Goal: Task Accomplishment & Management: Use online tool/utility

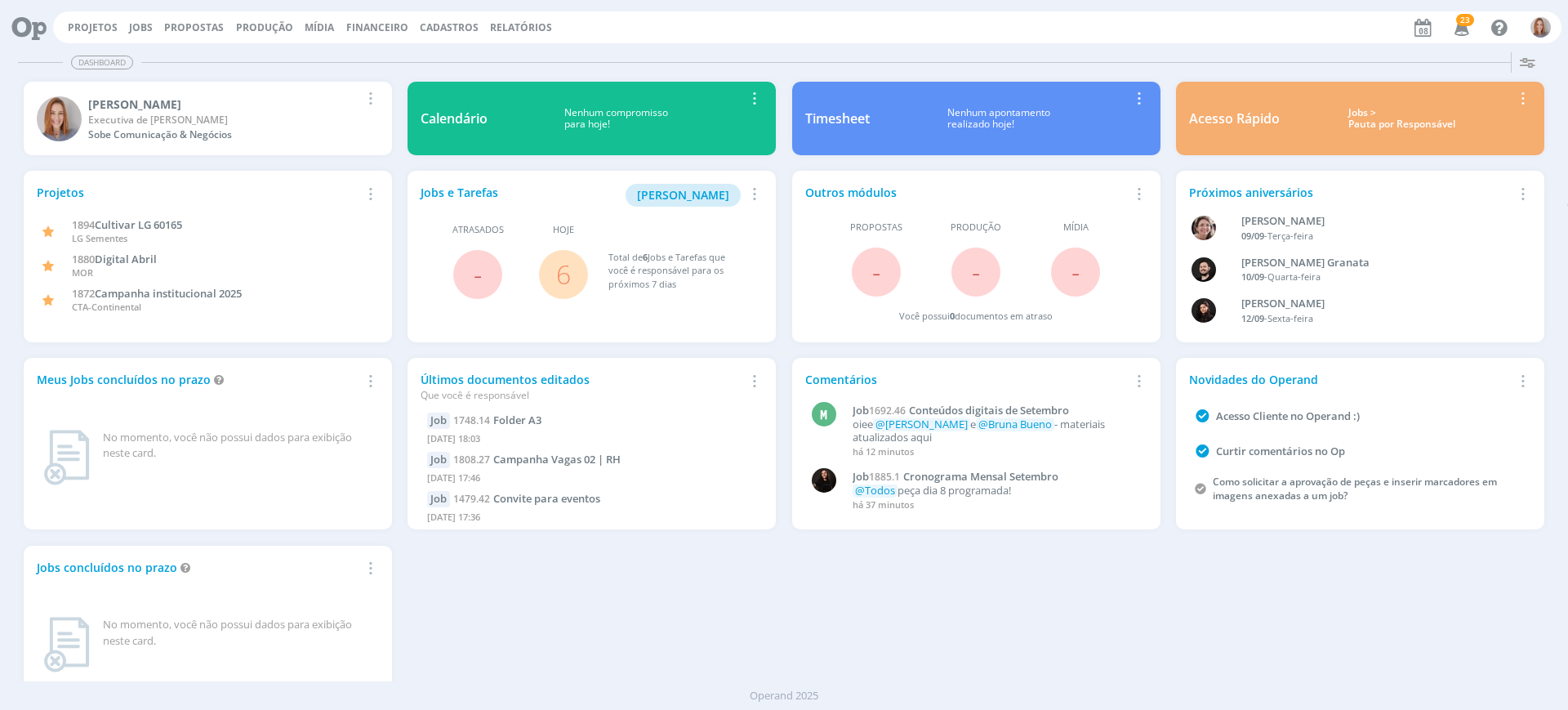
click at [565, 273] on link "6" at bounding box center [563, 274] width 15 height 36
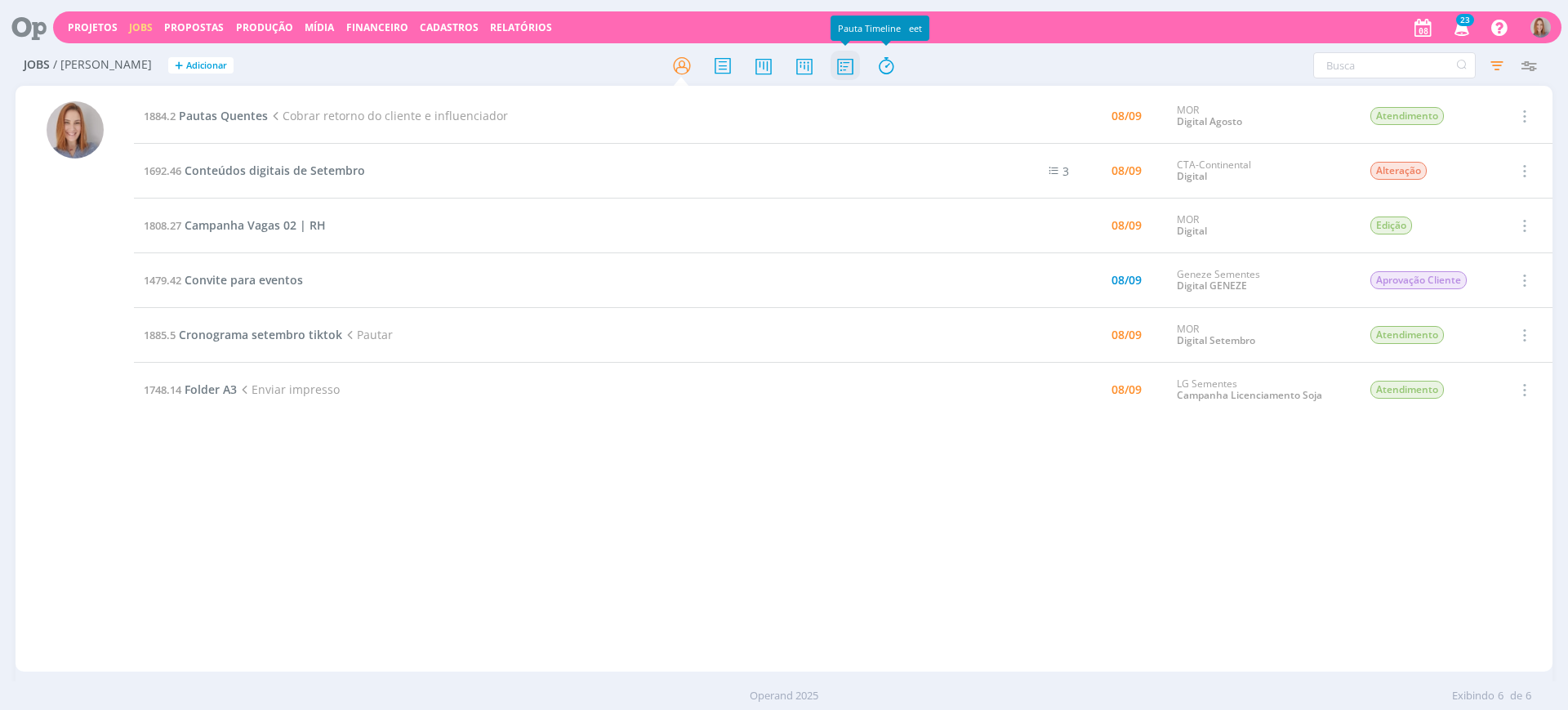
click at [847, 70] on icon at bounding box center [845, 66] width 29 height 32
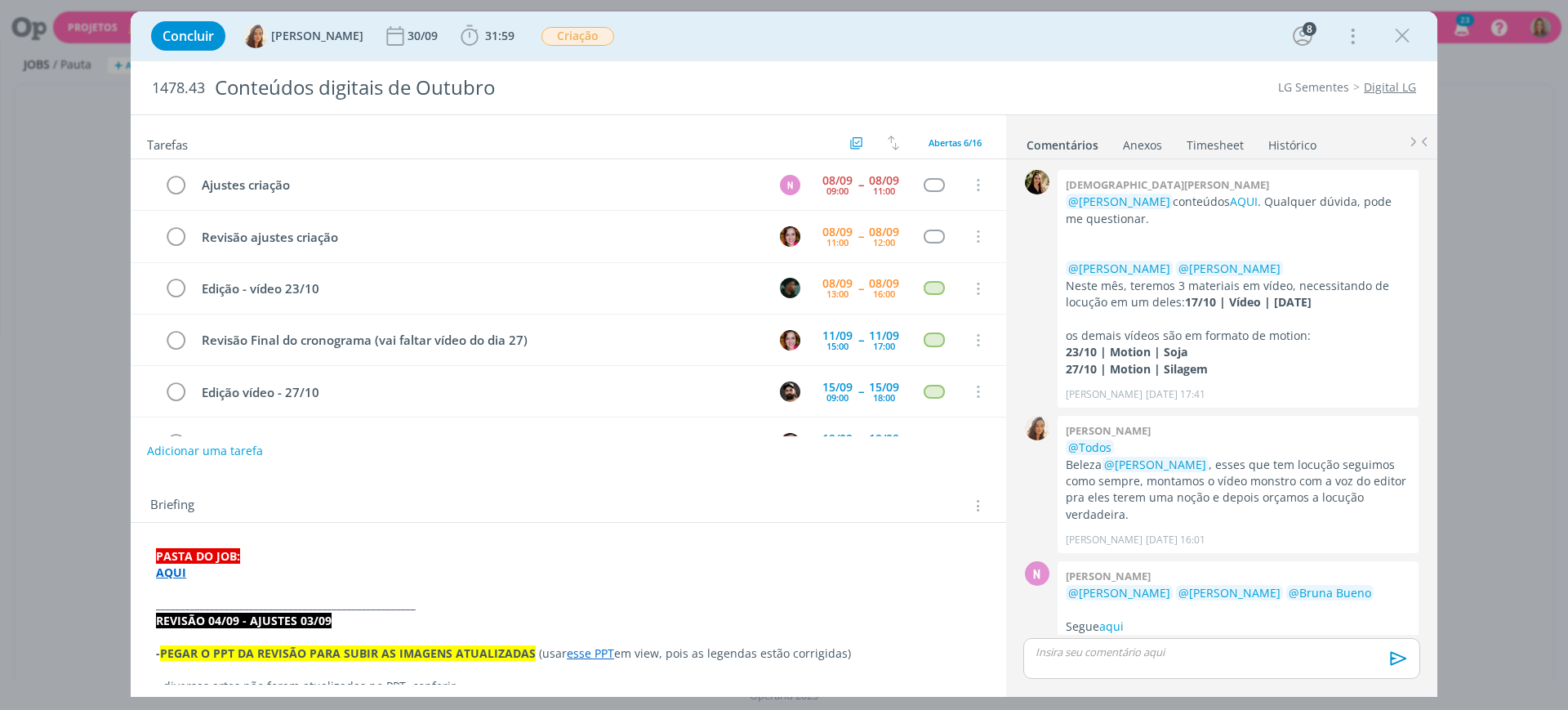
scroll to position [678, 0]
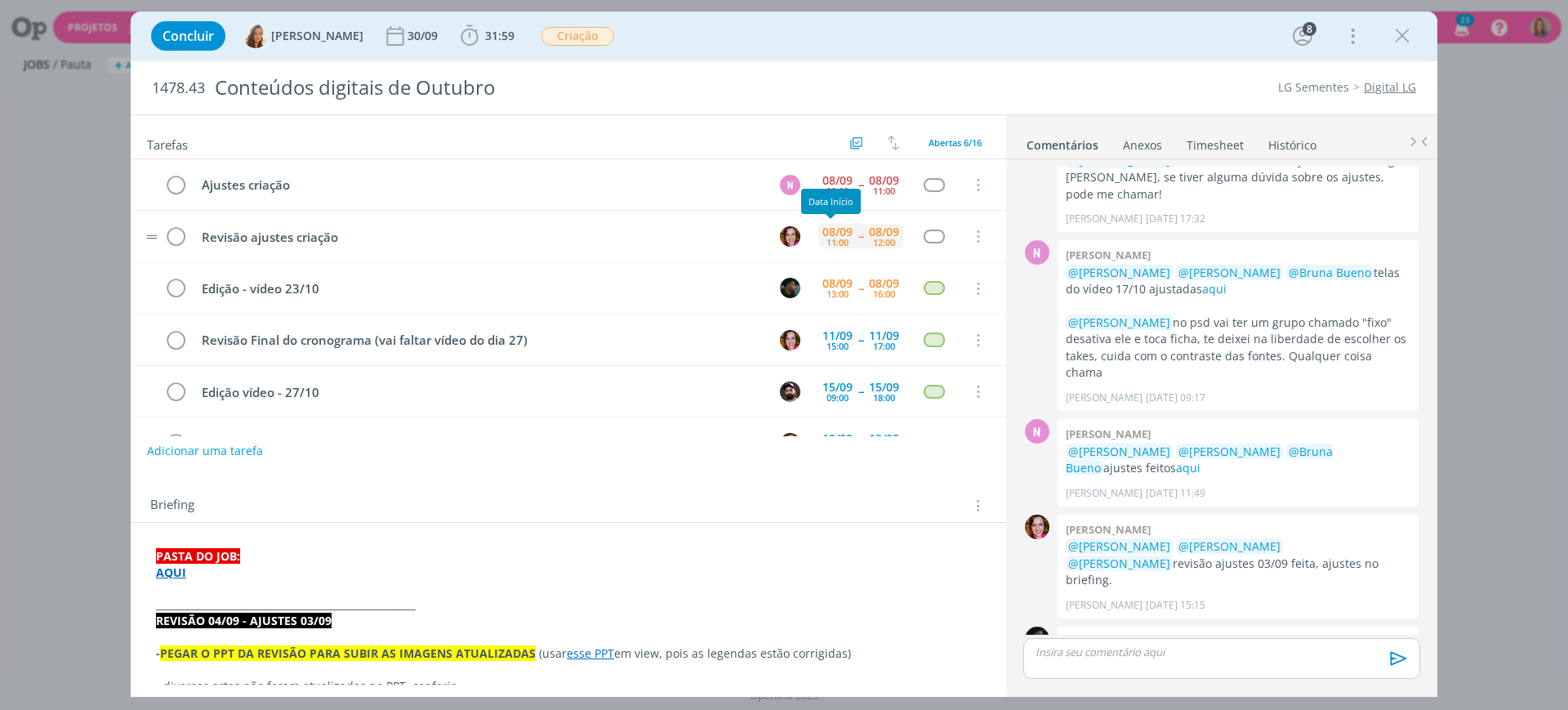
click at [824, 233] on div "08/09" at bounding box center [838, 232] width 30 height 12
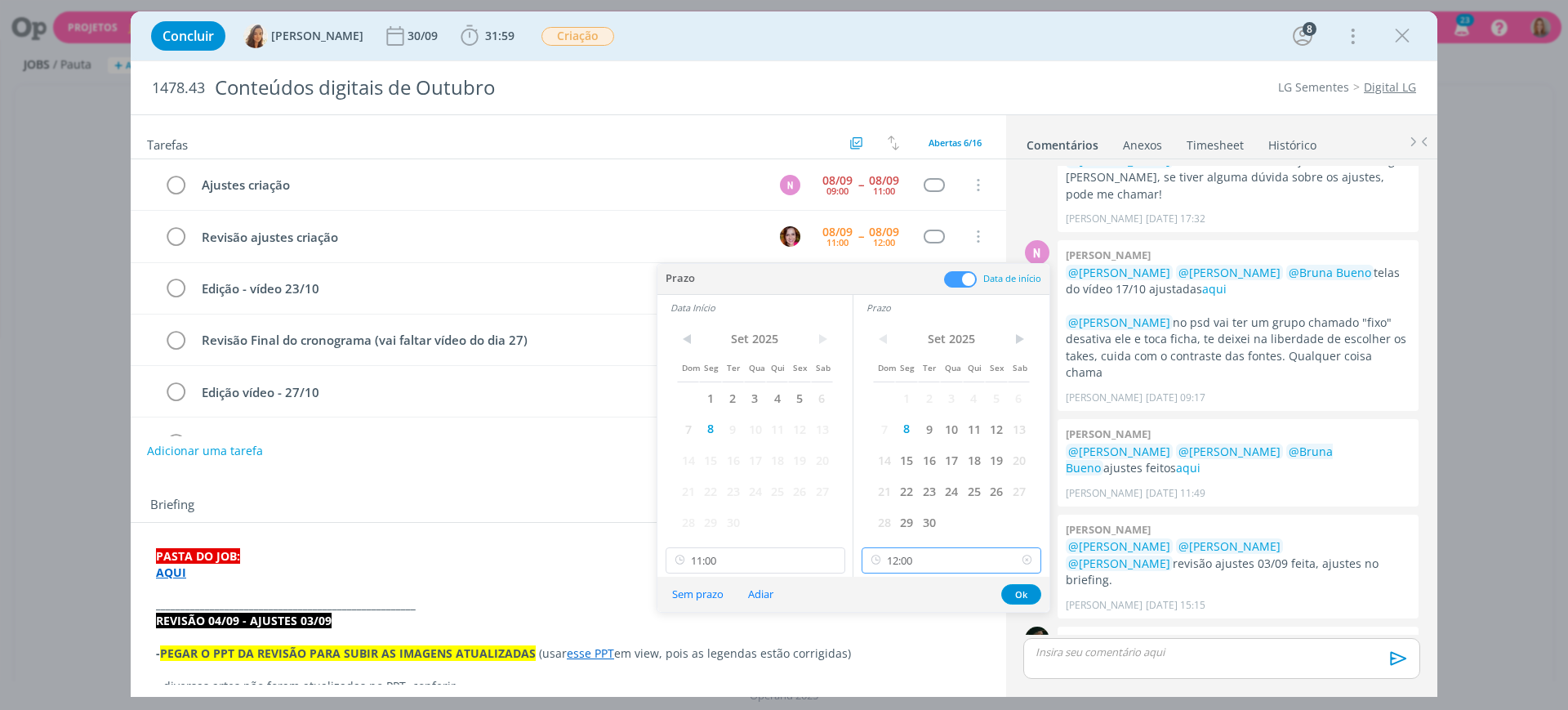
click at [921, 560] on input "12:00" at bounding box center [951, 560] width 179 height 26
click at [878, 438] on div "14:00" at bounding box center [954, 446] width 183 height 29
type input "14:00"
click at [721, 564] on input "11:00" at bounding box center [755, 560] width 179 height 26
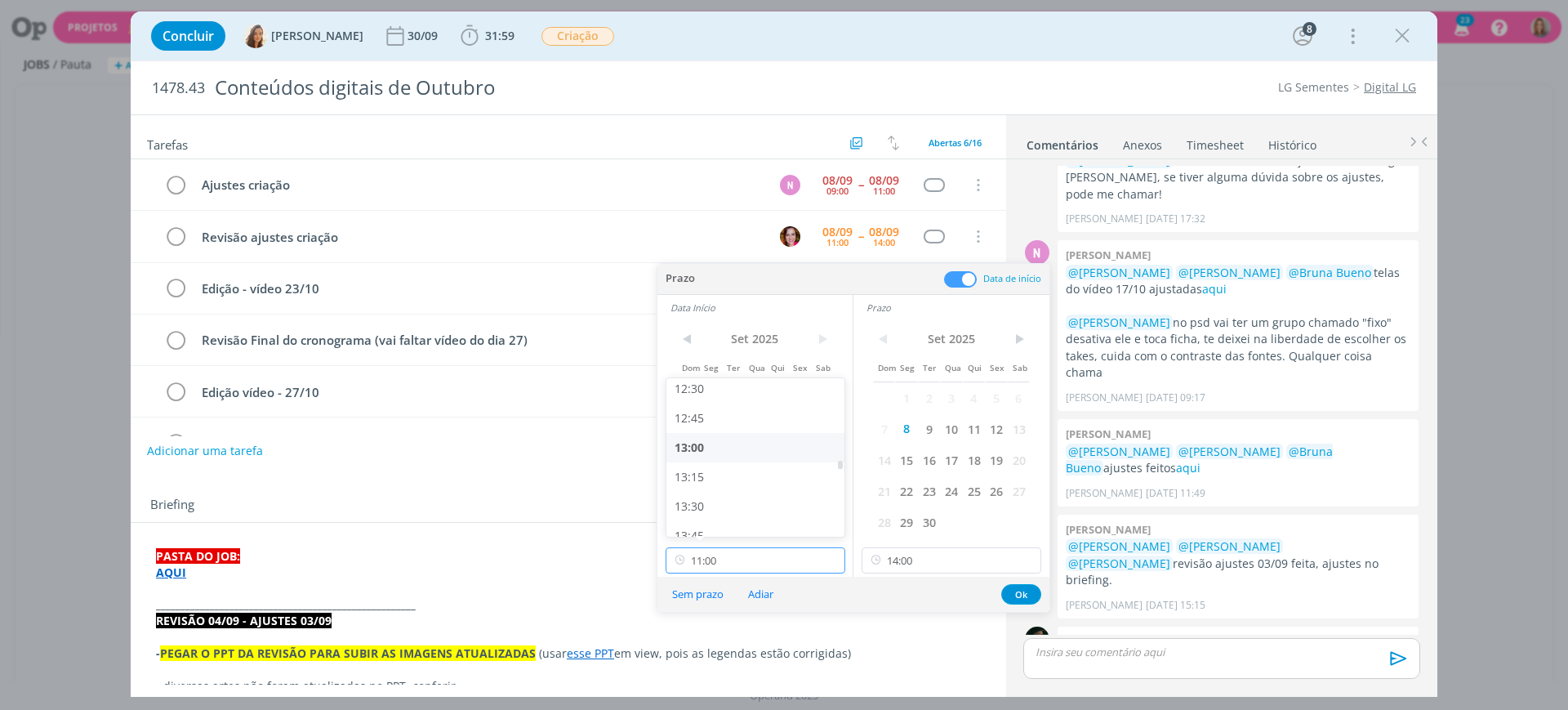
scroll to position [1476, 0]
click at [706, 444] on div "13:00" at bounding box center [758, 446] width 183 height 29
type input "13:00"
click at [1018, 595] on button "Ok" at bounding box center [1020, 594] width 40 height 20
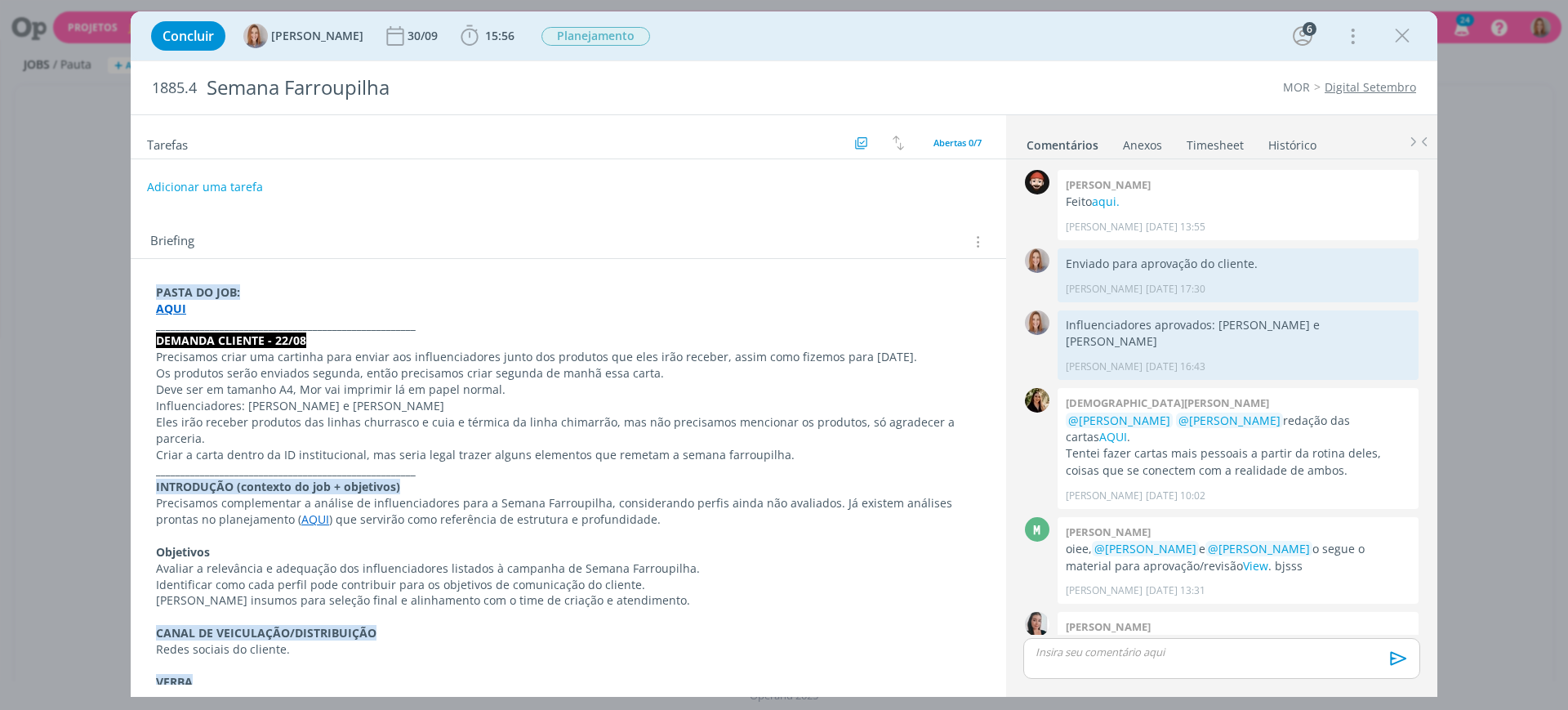
scroll to position [227, 0]
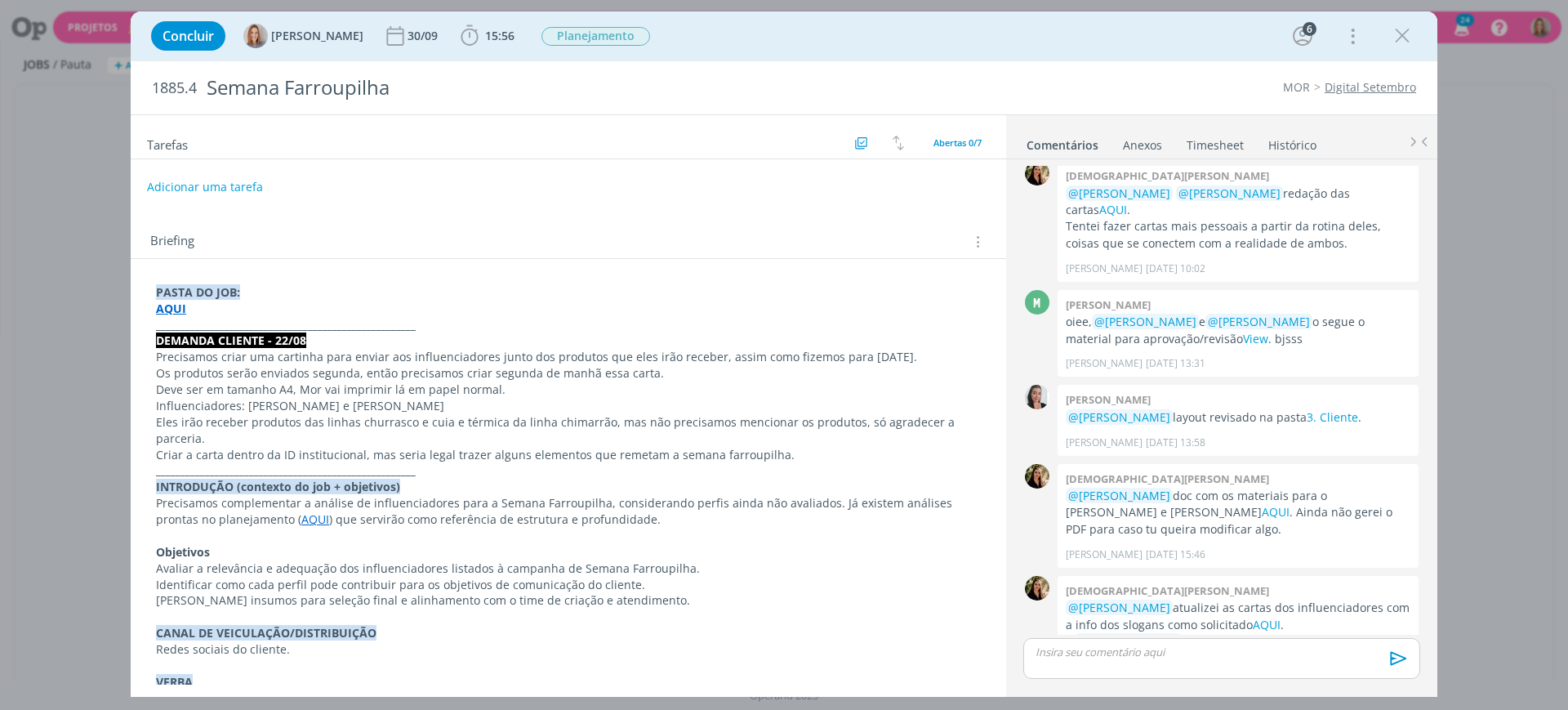
click at [173, 304] on strong "AQUI" at bounding box center [171, 308] width 30 height 15
click at [232, 335] on link "https://sobeae.sharepoint.com/:f:/s/SOBEAE/Ein0FG03Ab5IuYZ7_quIo68BlihRiEvWoe17…" at bounding box center [262, 340] width 123 height 21
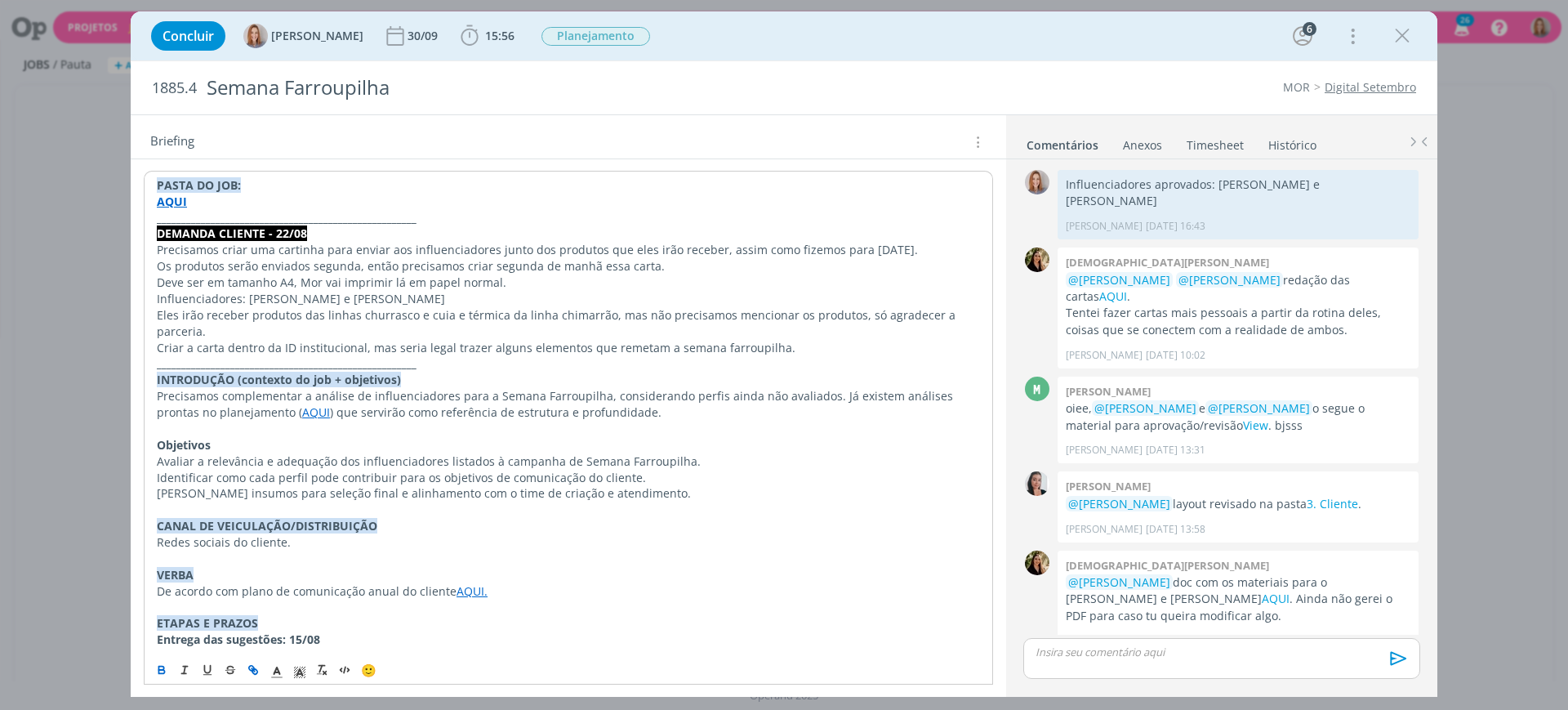
scroll to position [0, 0]
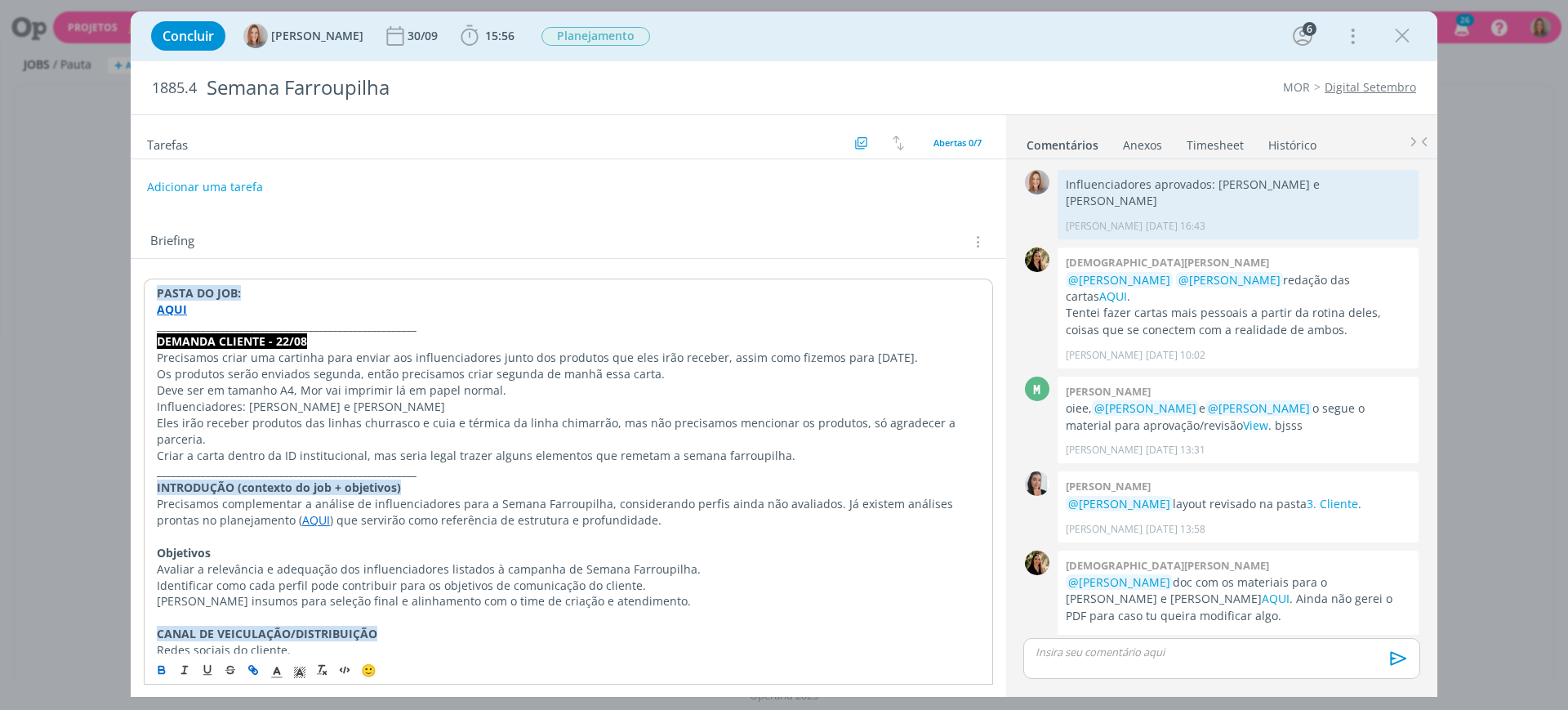
click at [571, 213] on div "Tarefas Usar Job de template Criar template a partir deste job Visualizar Templ…" at bounding box center [568, 399] width 875 height 569
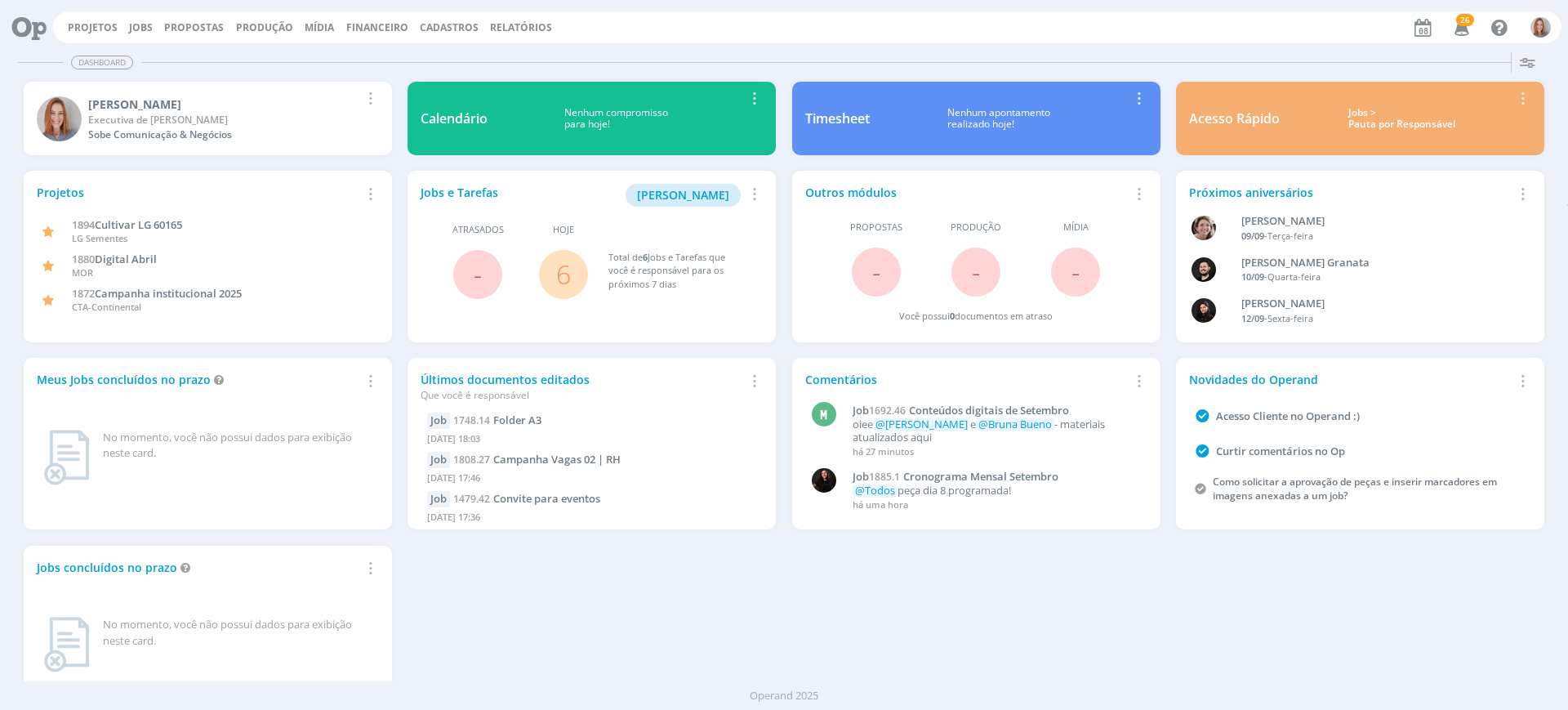
click at [564, 269] on link "6" at bounding box center [563, 274] width 15 height 36
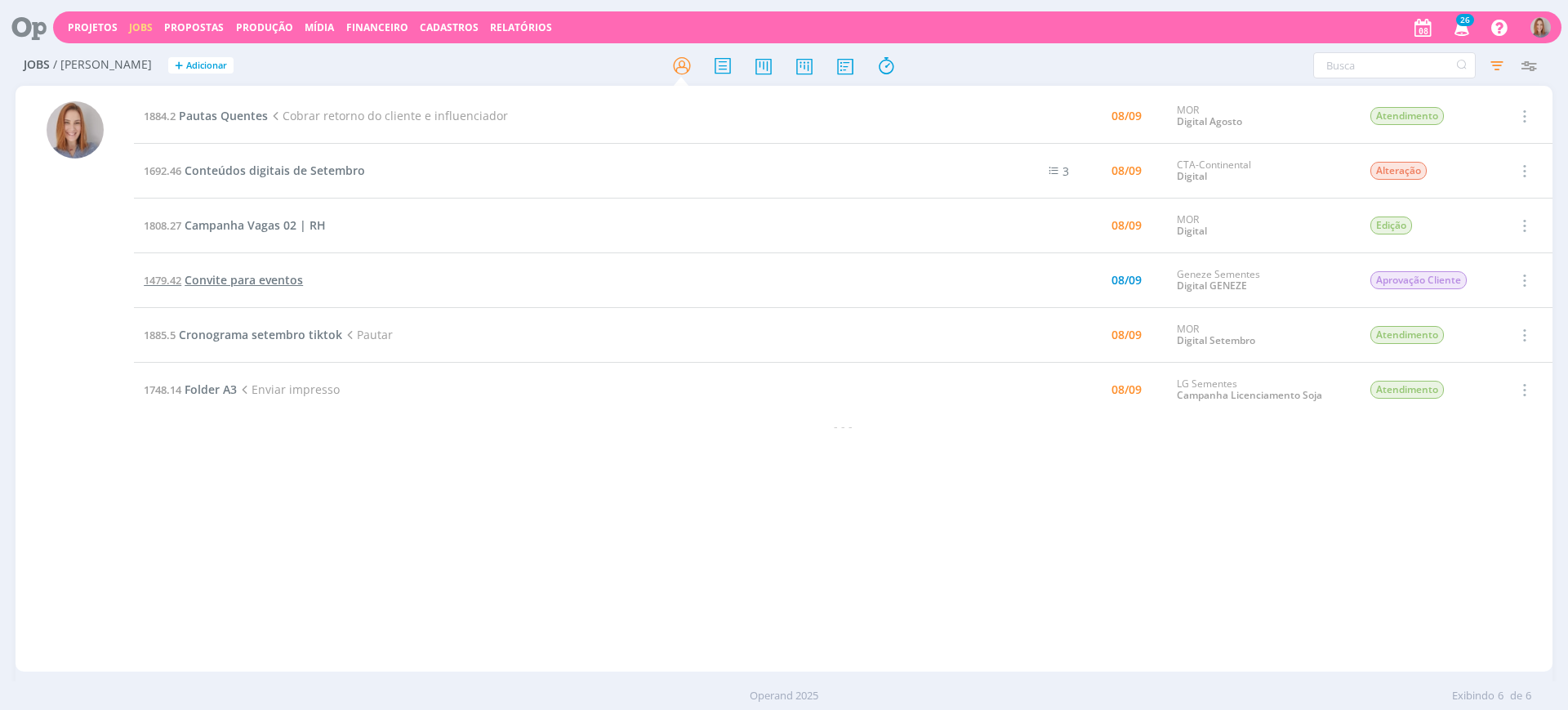
click at [240, 280] on span "Convite para eventos" at bounding box center [243, 279] width 118 height 15
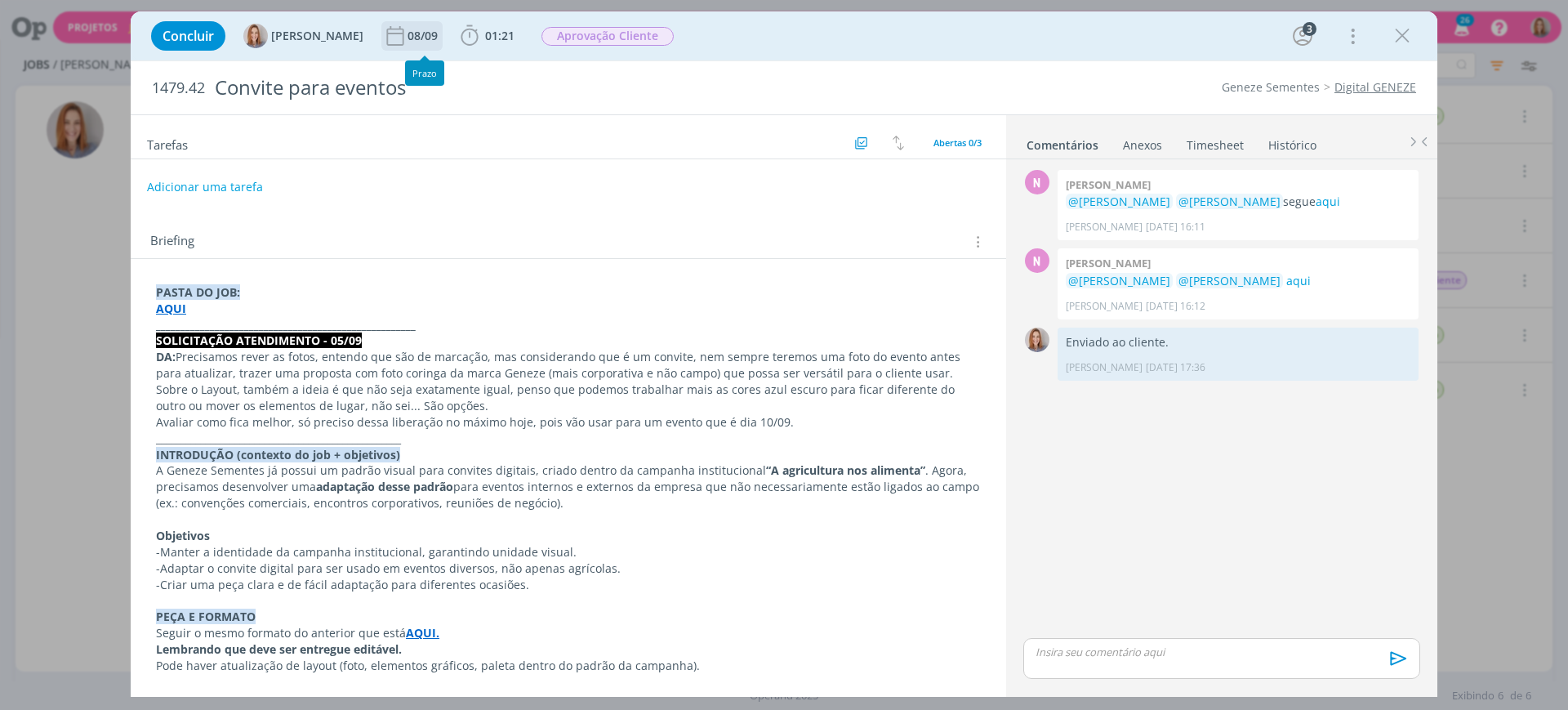
click at [429, 39] on div "08/09" at bounding box center [424, 36] width 34 height 12
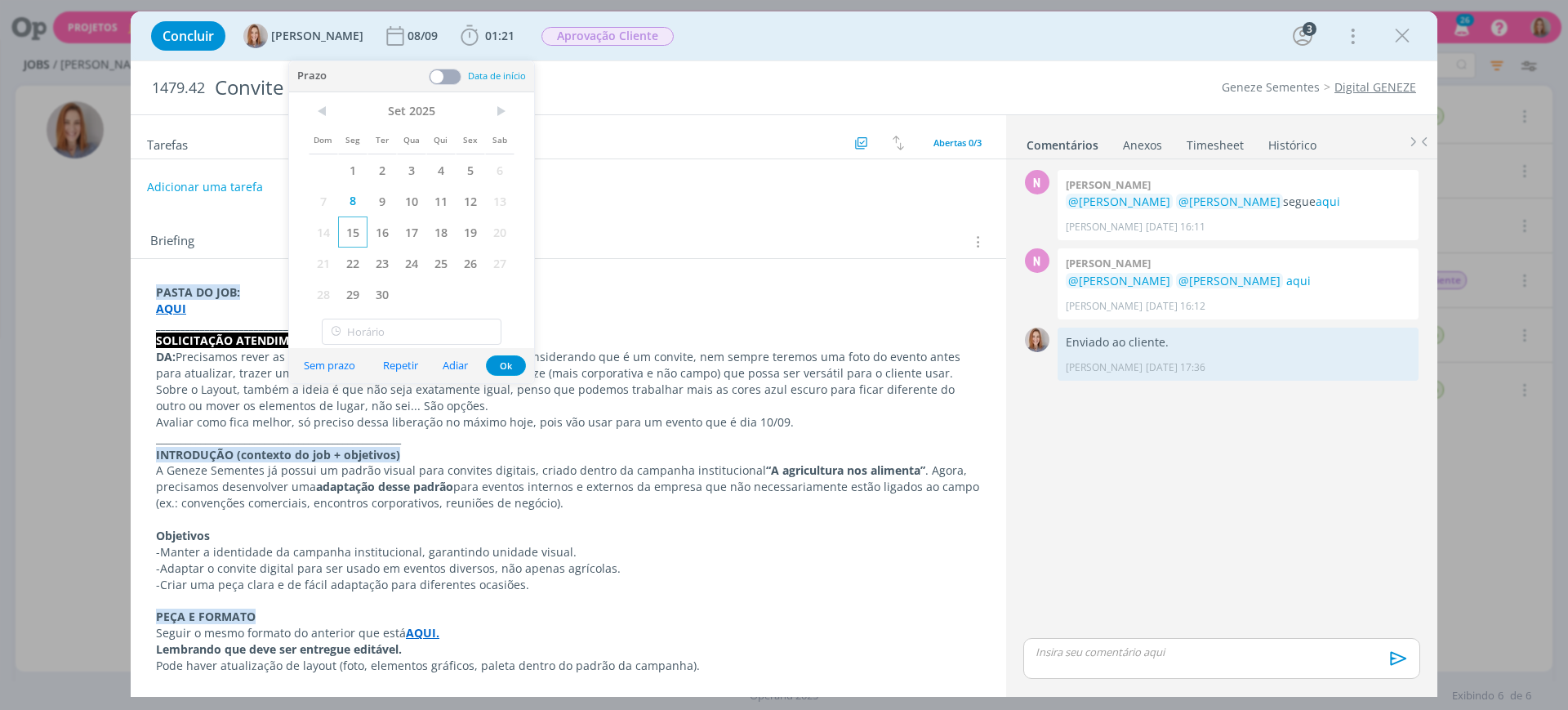
click at [347, 236] on span "15" at bounding box center [352, 232] width 29 height 31
drag, startPoint x: 505, startPoint y: 360, endPoint x: 524, endPoint y: 366, distance: 19.9
click at [504, 360] on button "Ok" at bounding box center [506, 365] width 40 height 20
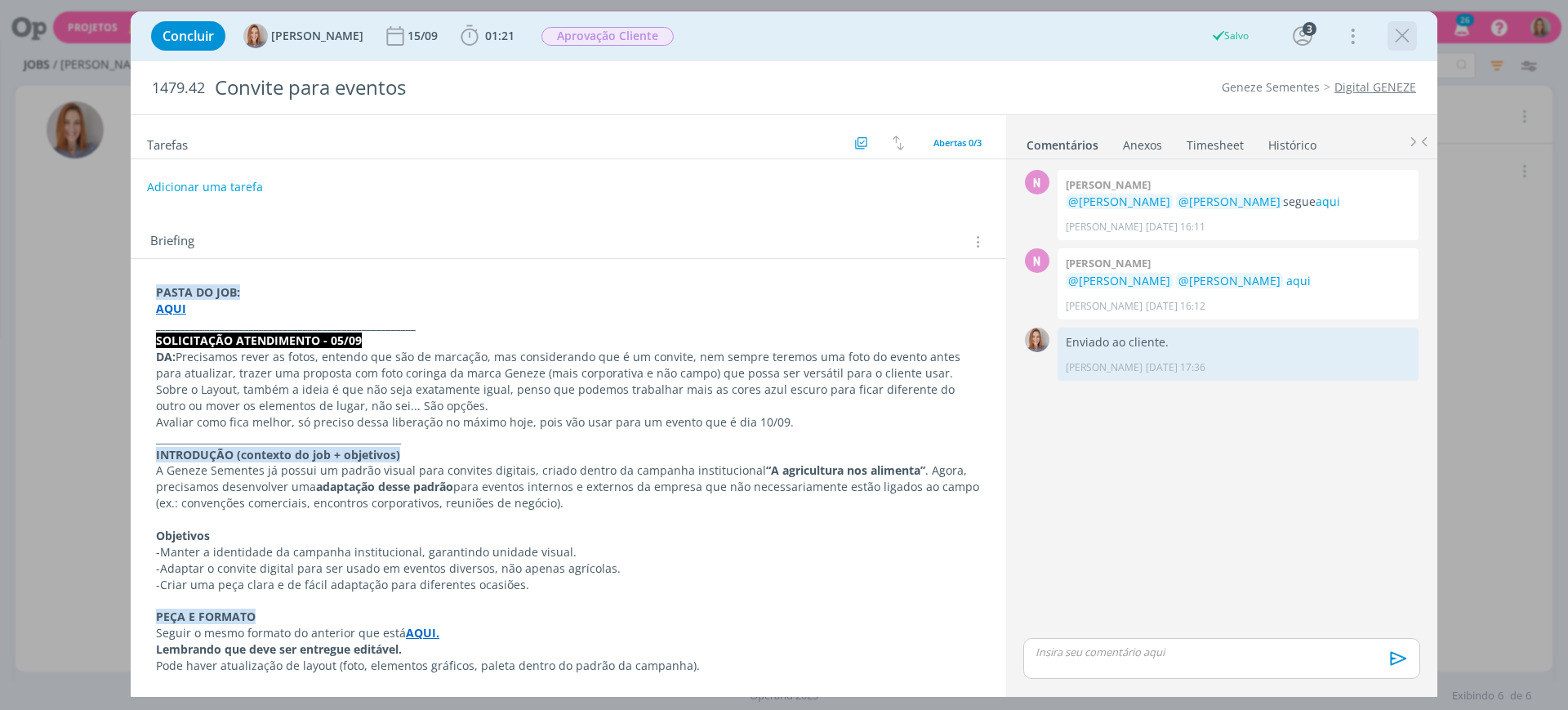
click at [1397, 49] on div "dialog" at bounding box center [1401, 36] width 29 height 29
click at [1397, 37] on icon "dialog" at bounding box center [1402, 36] width 25 height 25
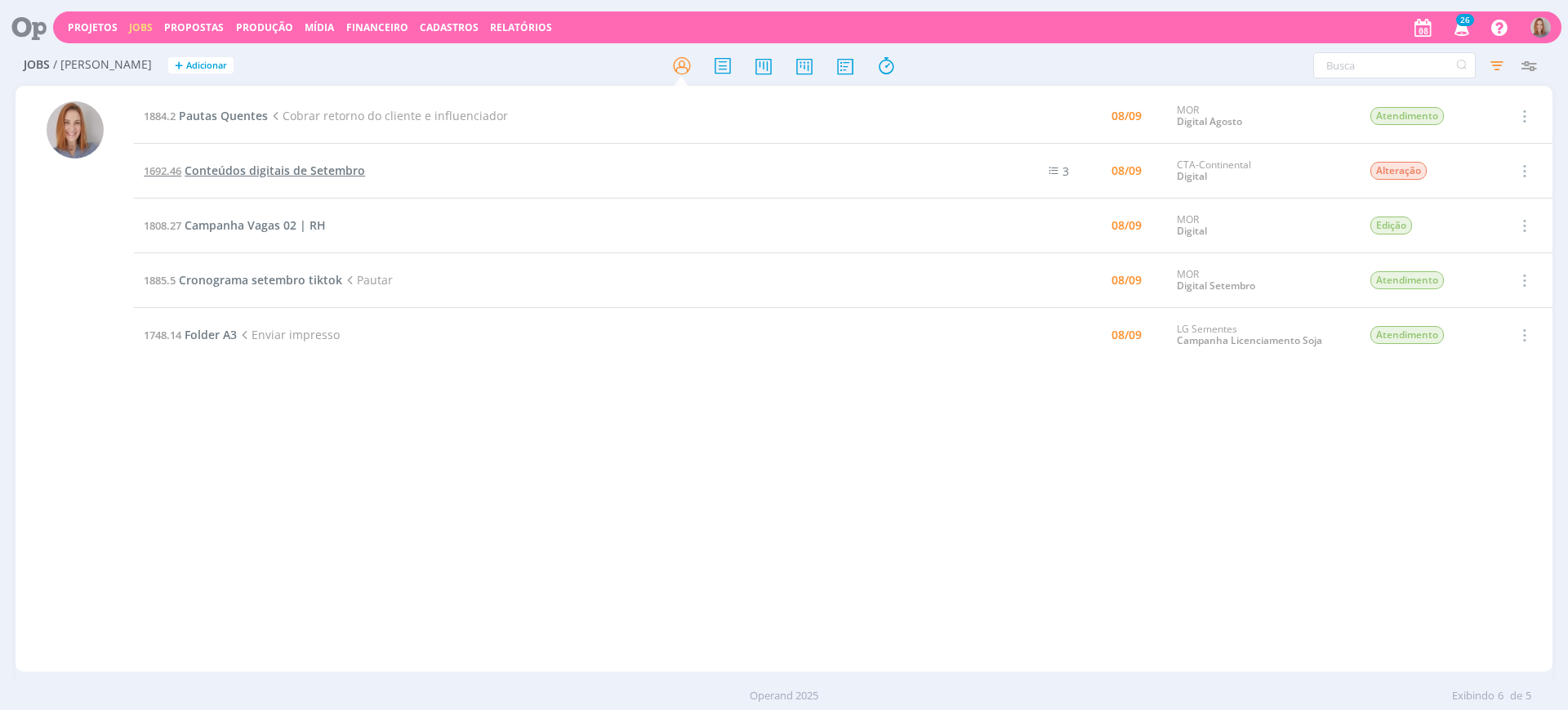
click at [249, 167] on span "Conteúdos digitais de Setembro" at bounding box center [274, 170] width 180 height 15
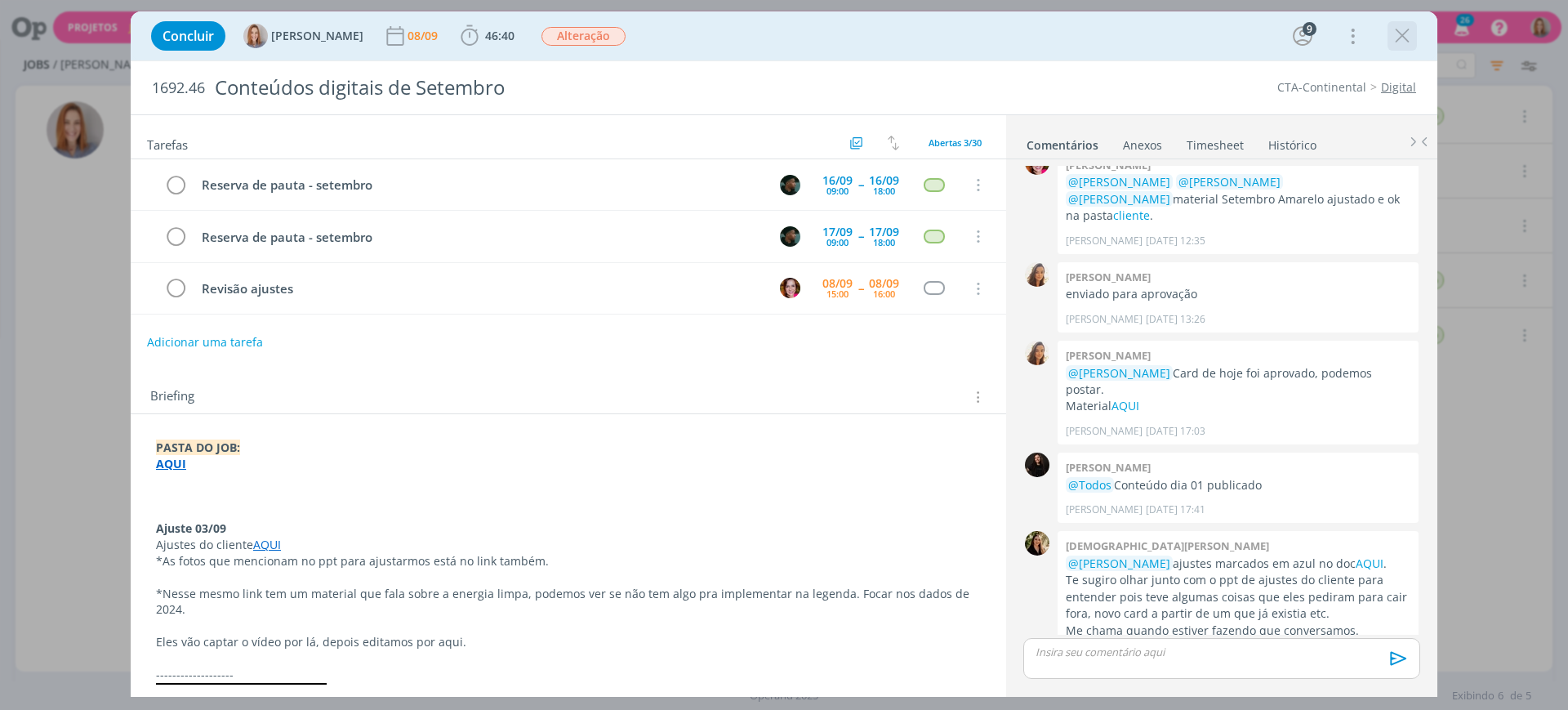
click at [1406, 28] on icon "dialog" at bounding box center [1402, 36] width 25 height 25
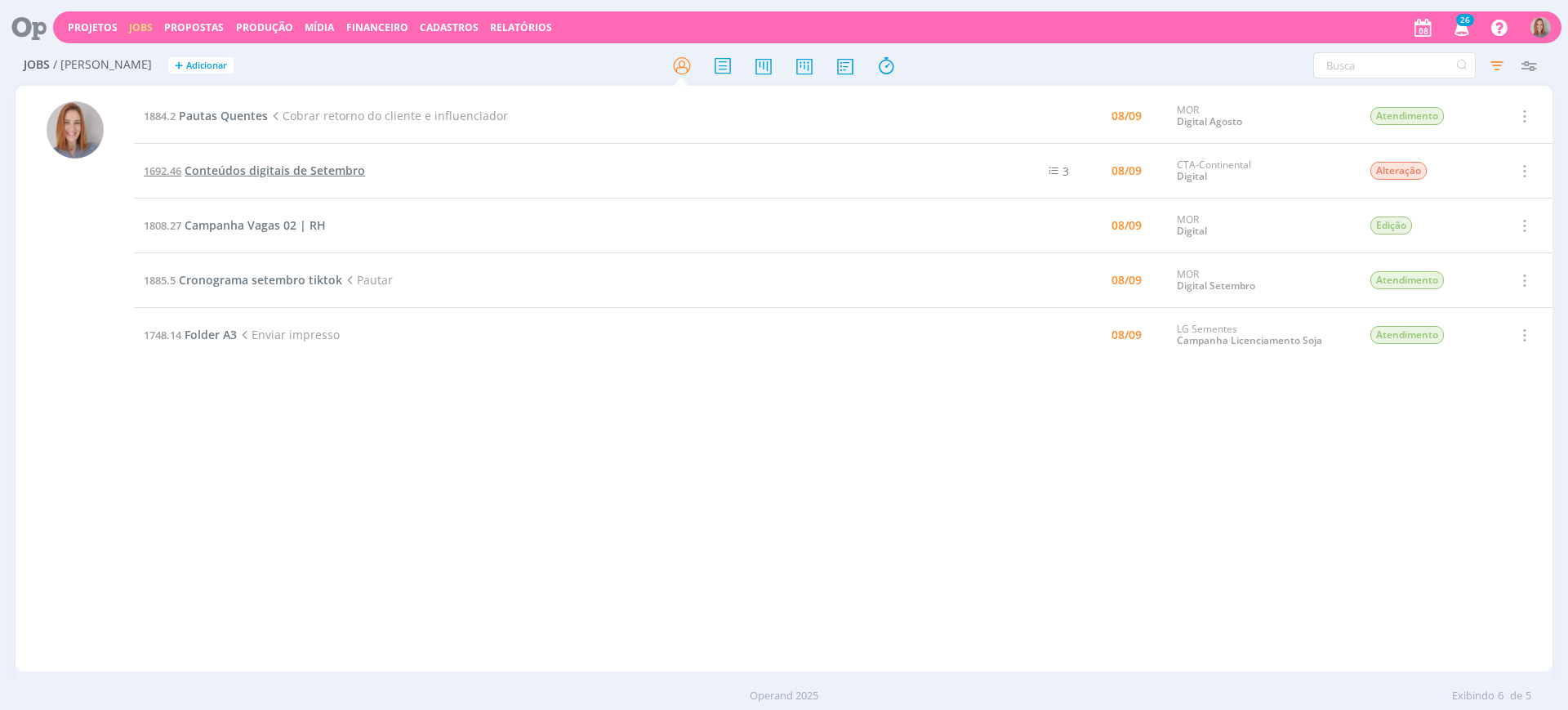
click at [262, 169] on span "Conteúdos digitais de Setembro" at bounding box center [274, 170] width 180 height 15
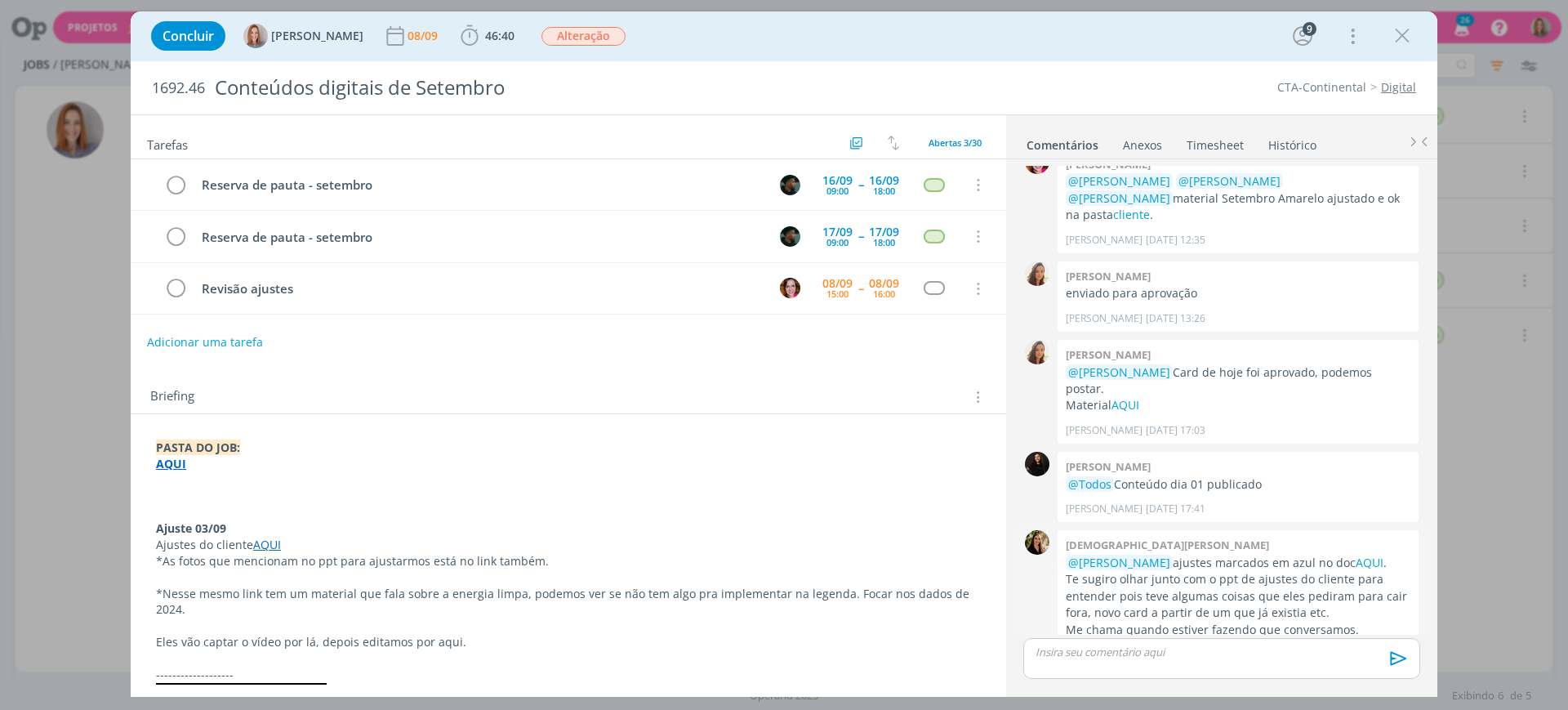
scroll to position [2405, 0]
drag, startPoint x: 411, startPoint y: 371, endPoint x: 378, endPoint y: 320, distance: 60.7
click at [409, 370] on div "Briefing Briefings Predefinidos Versões do Briefing Ver Briefing do Projeto" at bounding box center [568, 392] width 875 height 44
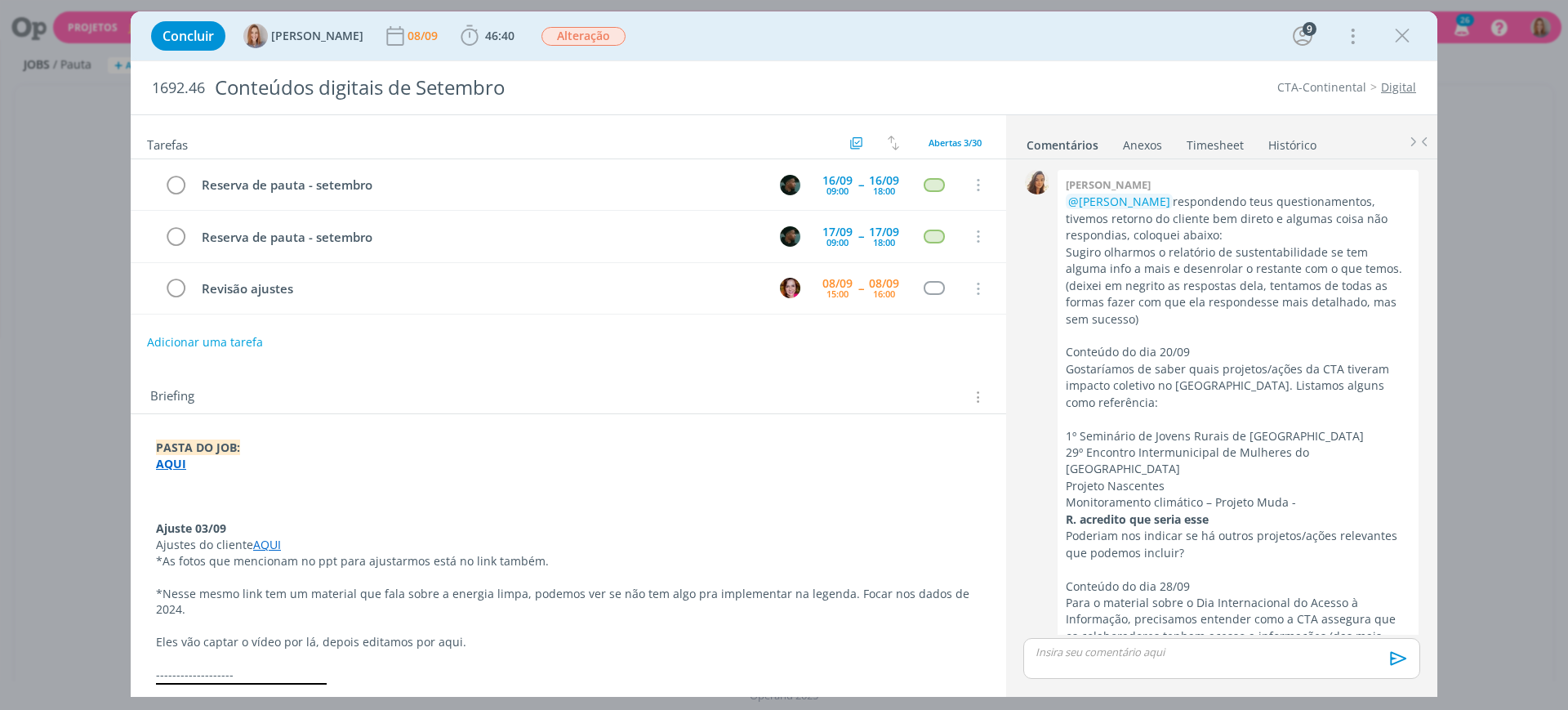
scroll to position [2406, 0]
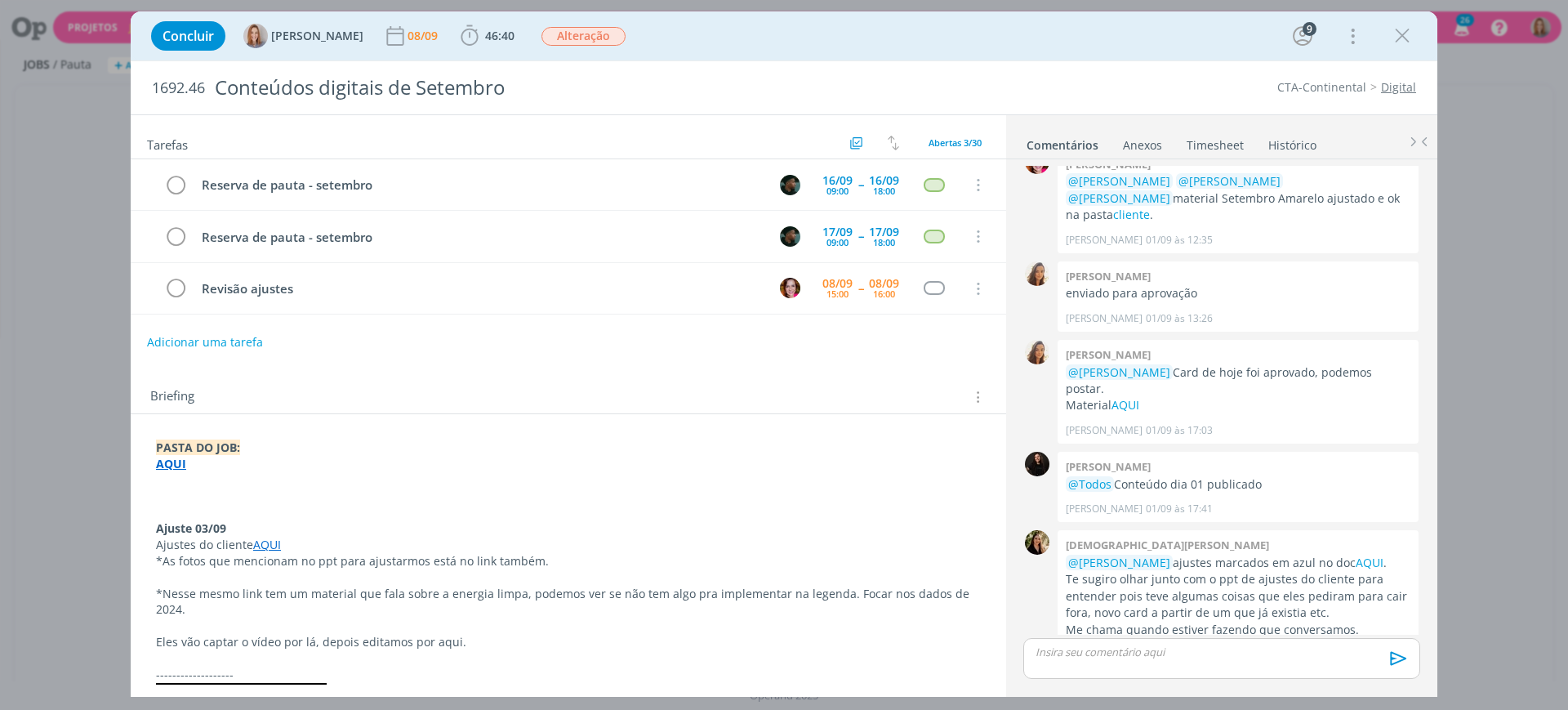
click at [1156, 709] on link "View" at bounding box center [1169, 723] width 26 height 15
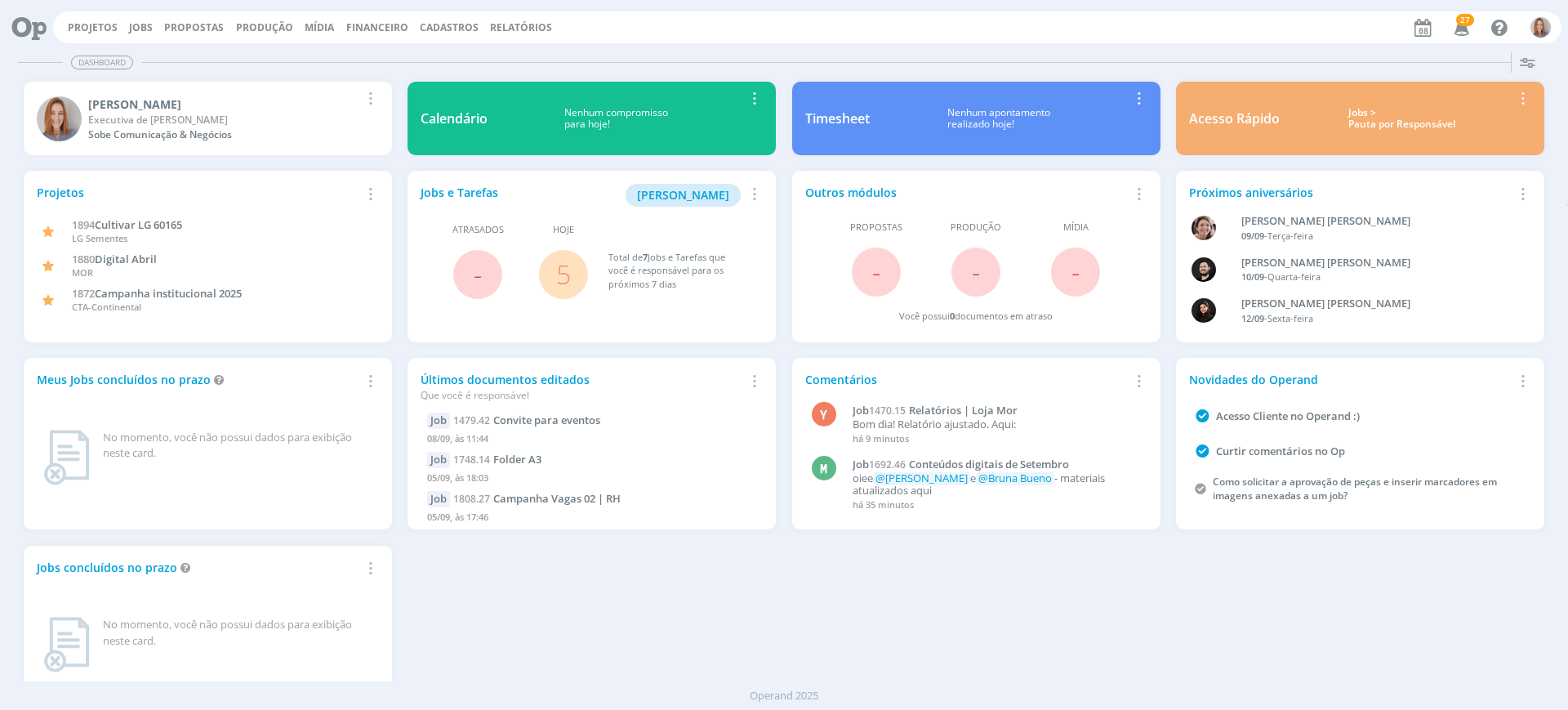
click at [564, 272] on link "5" at bounding box center [563, 274] width 15 height 36
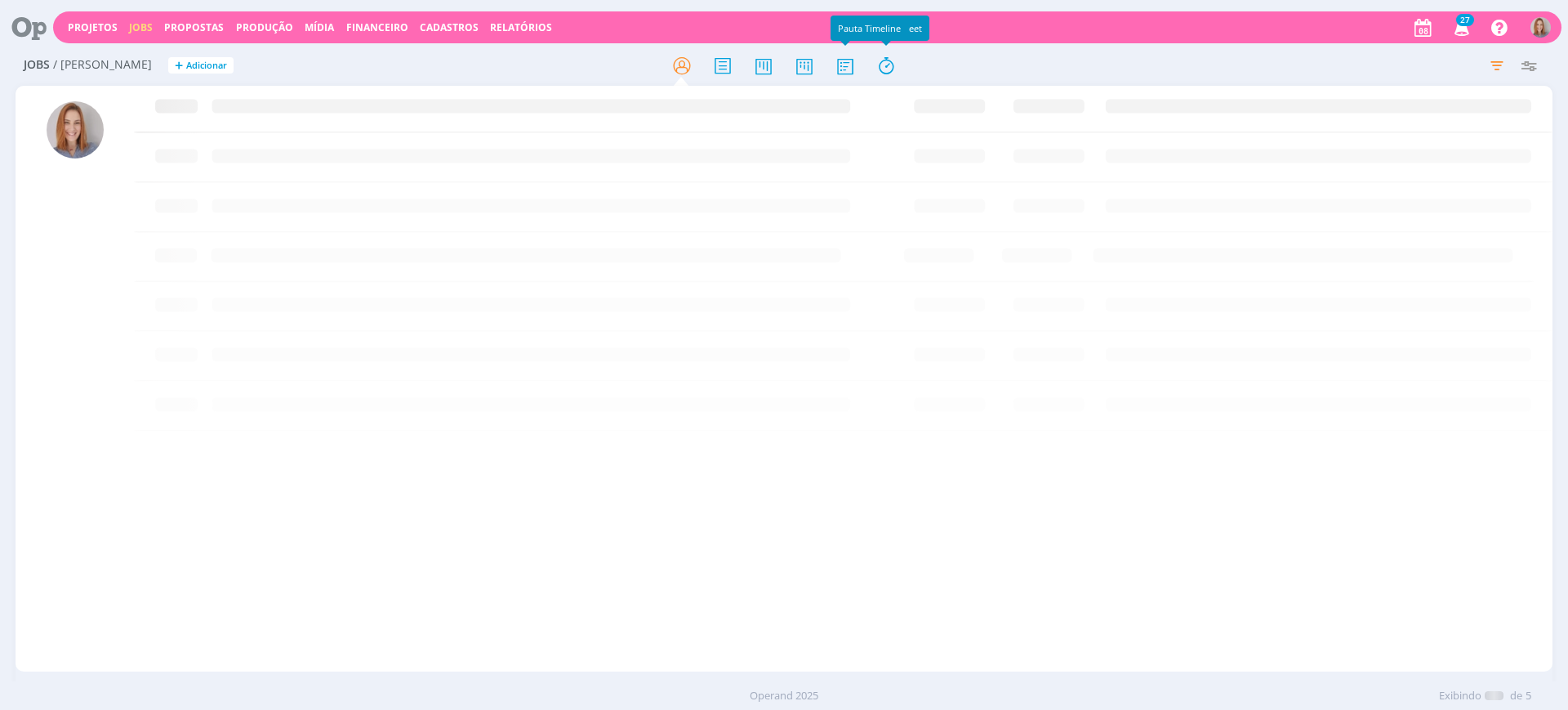
click at [843, 67] on icon at bounding box center [845, 66] width 29 height 32
click at [845, 63] on icon at bounding box center [845, 66] width 29 height 32
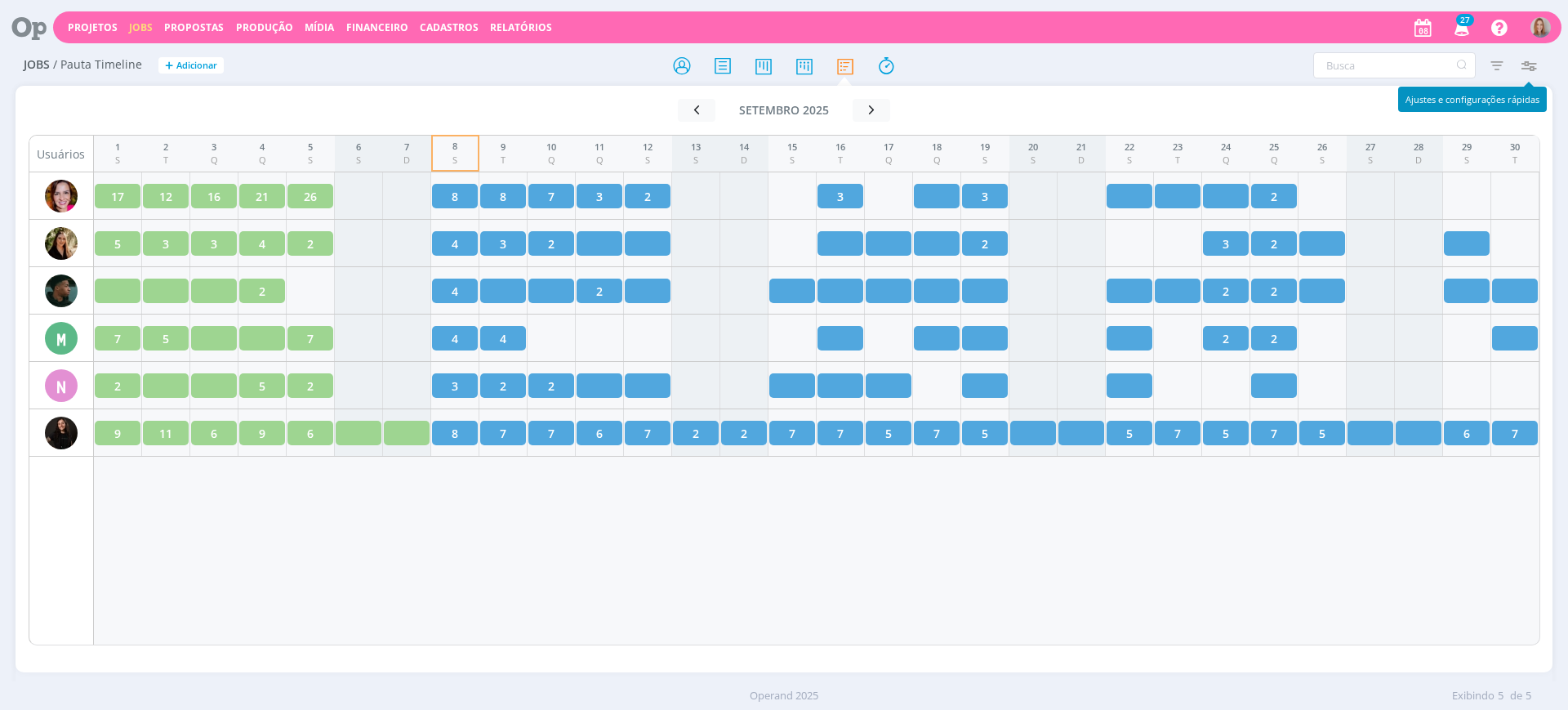
click at [1534, 62] on icon "button" at bounding box center [1527, 65] width 29 height 29
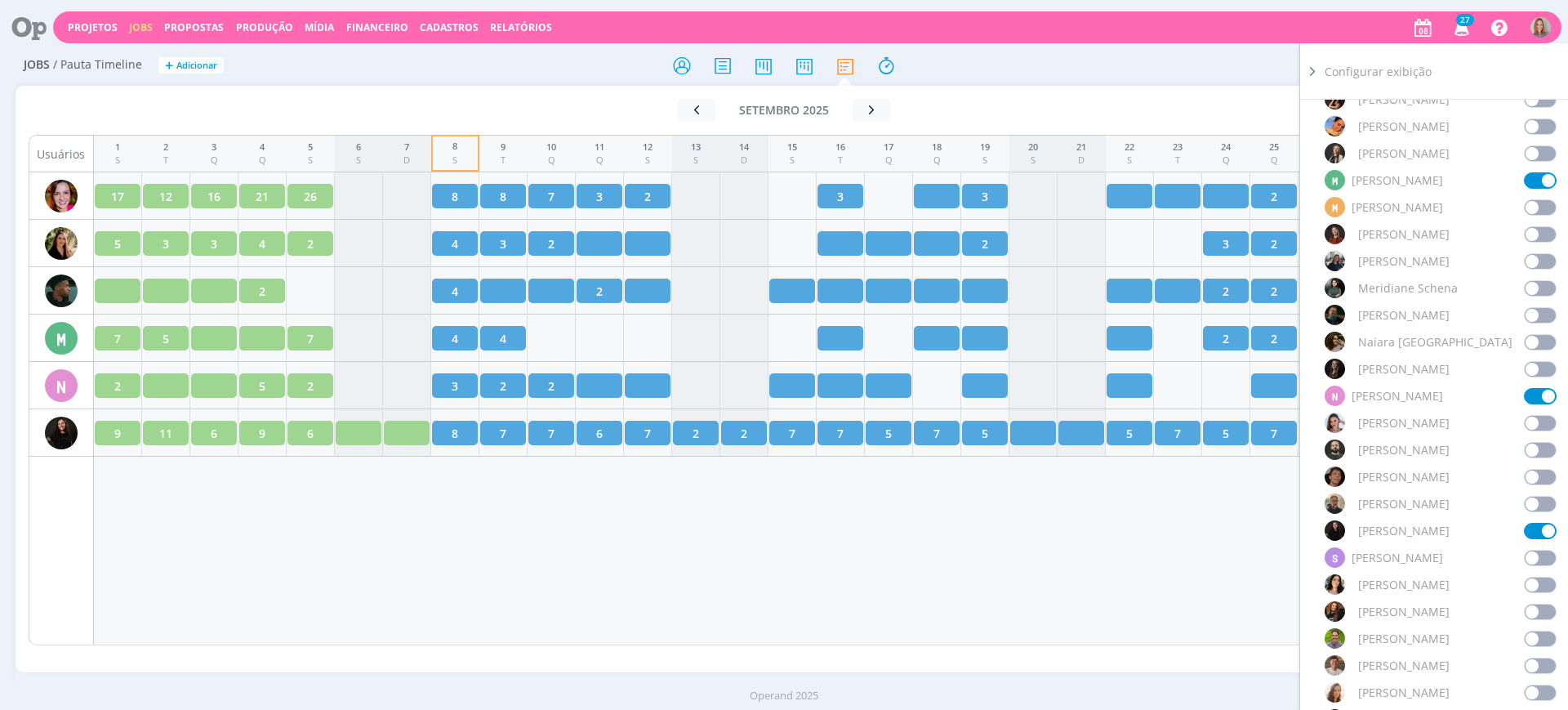
scroll to position [1445, 0]
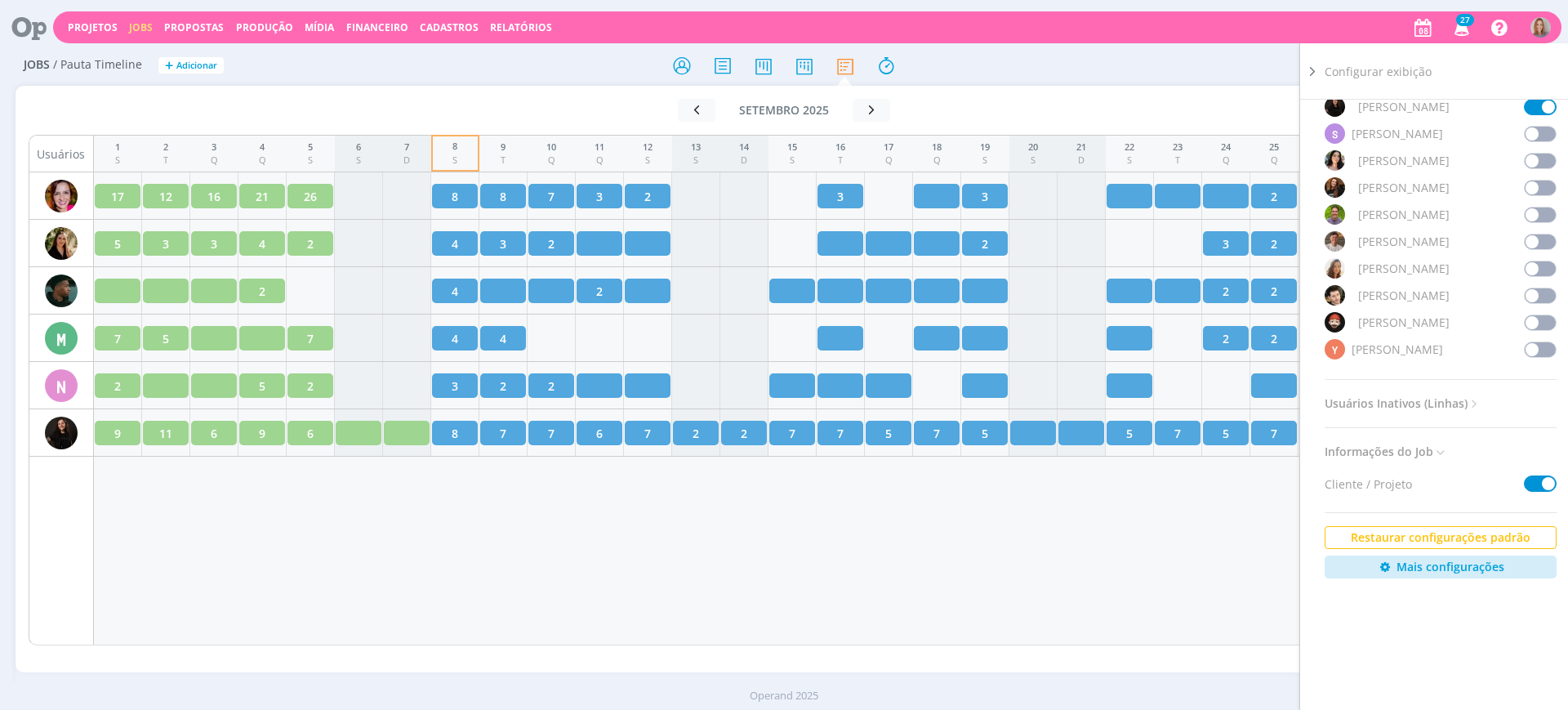
click at [1528, 342] on span at bounding box center [1540, 350] width 33 height 16
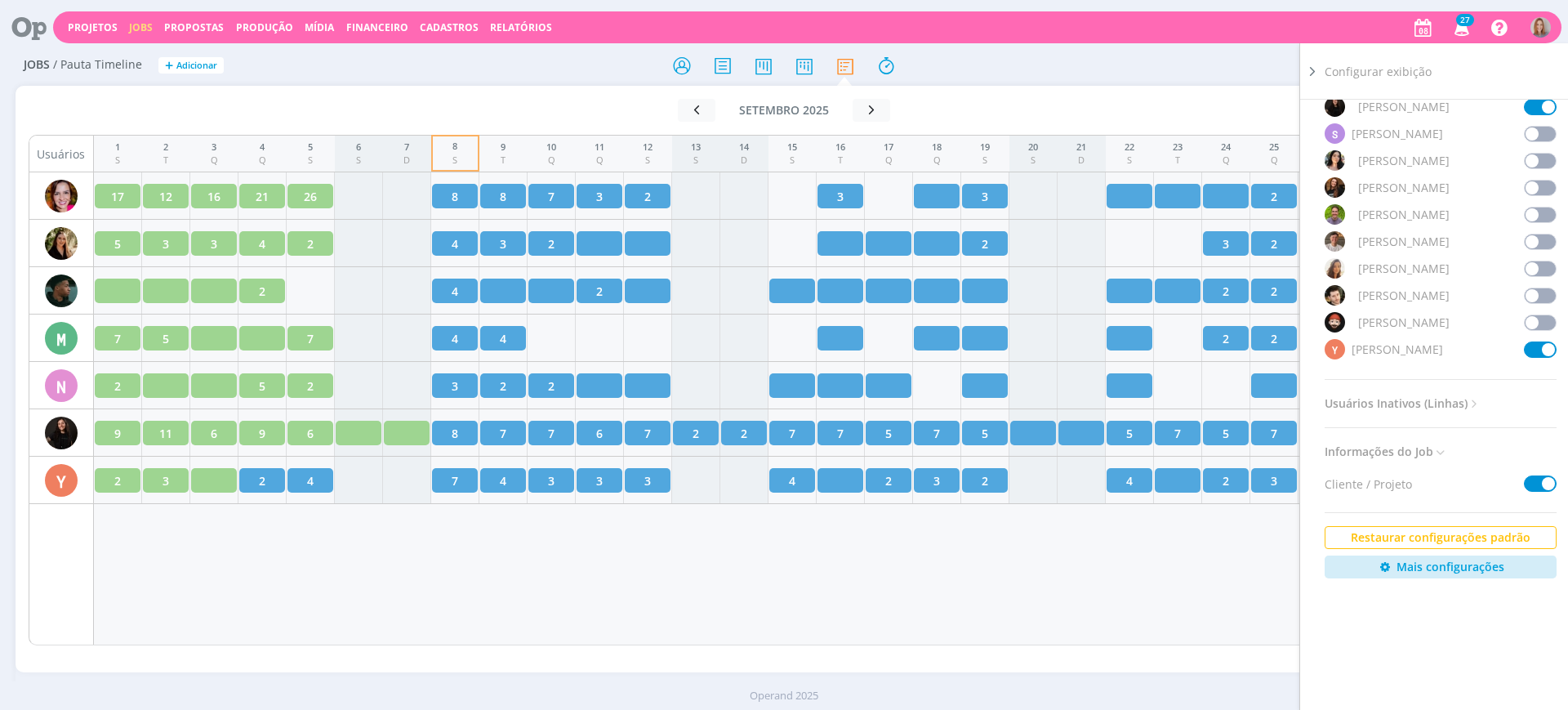
click at [776, 582] on div "1 S 2 T 3 Q 4 Q 5 S 6 S 7 D 8 S 9 T 10 Q 11 Q 12 S 13 S 14 D 15 S 16 T 17 Q 18 …" at bounding box center [817, 390] width 1446 height 510
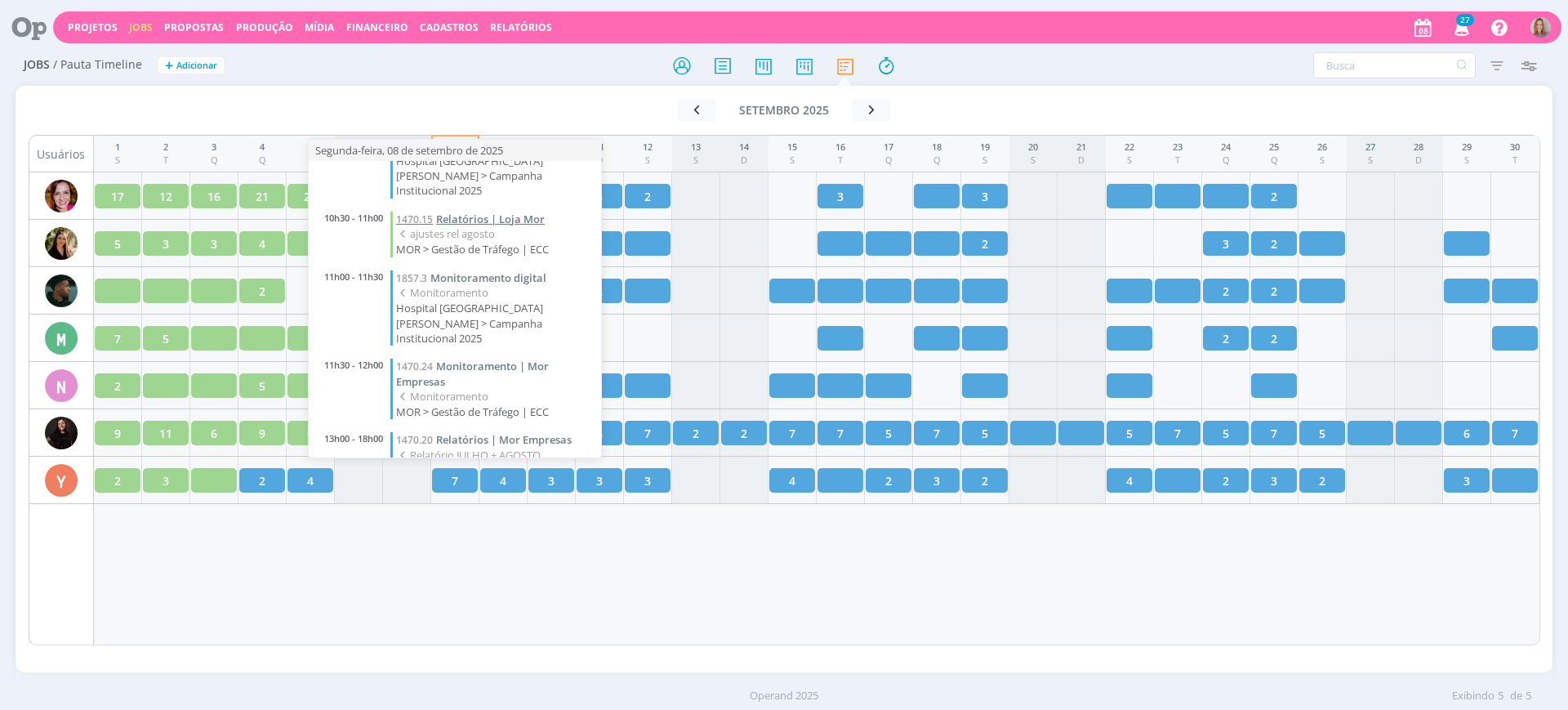
scroll to position [169, 0]
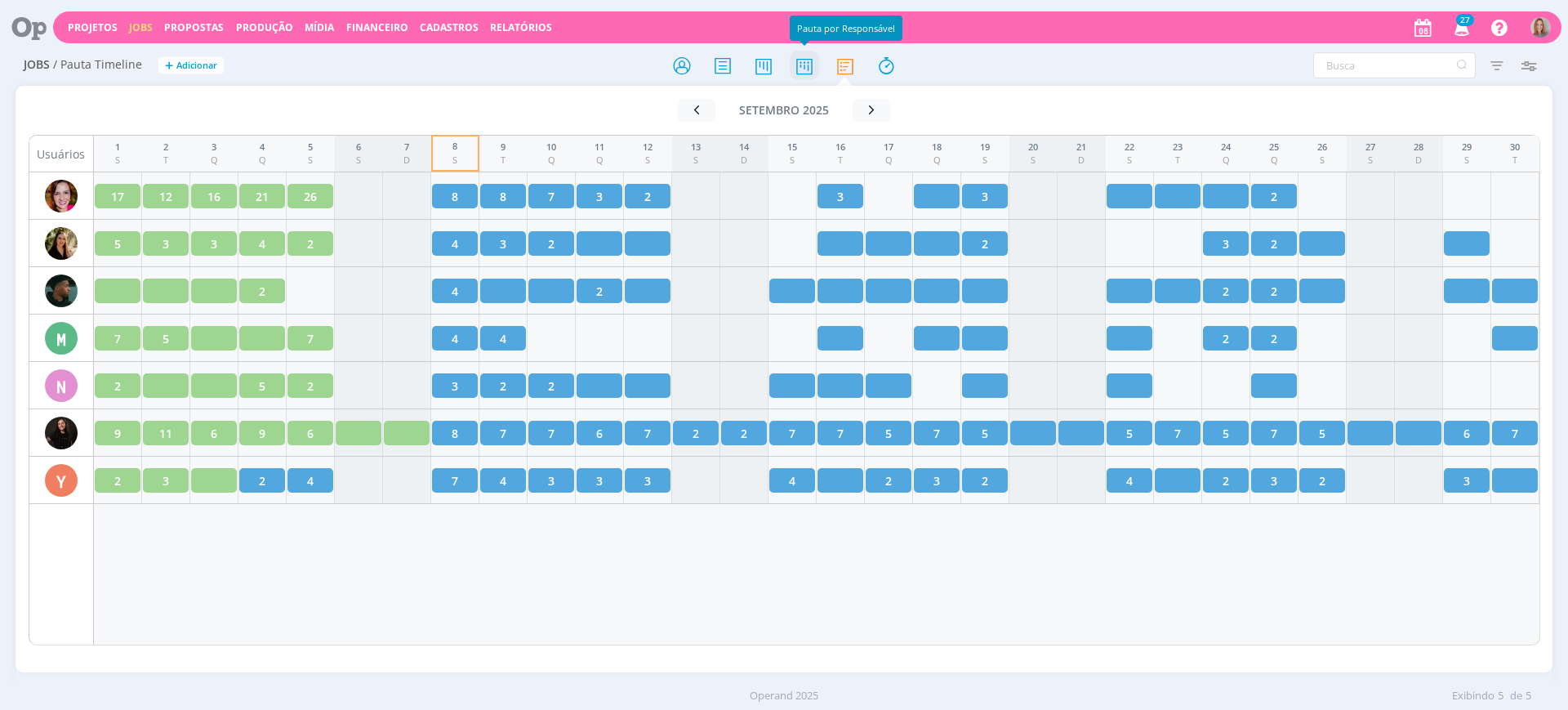
click at [800, 67] on icon at bounding box center [804, 66] width 29 height 32
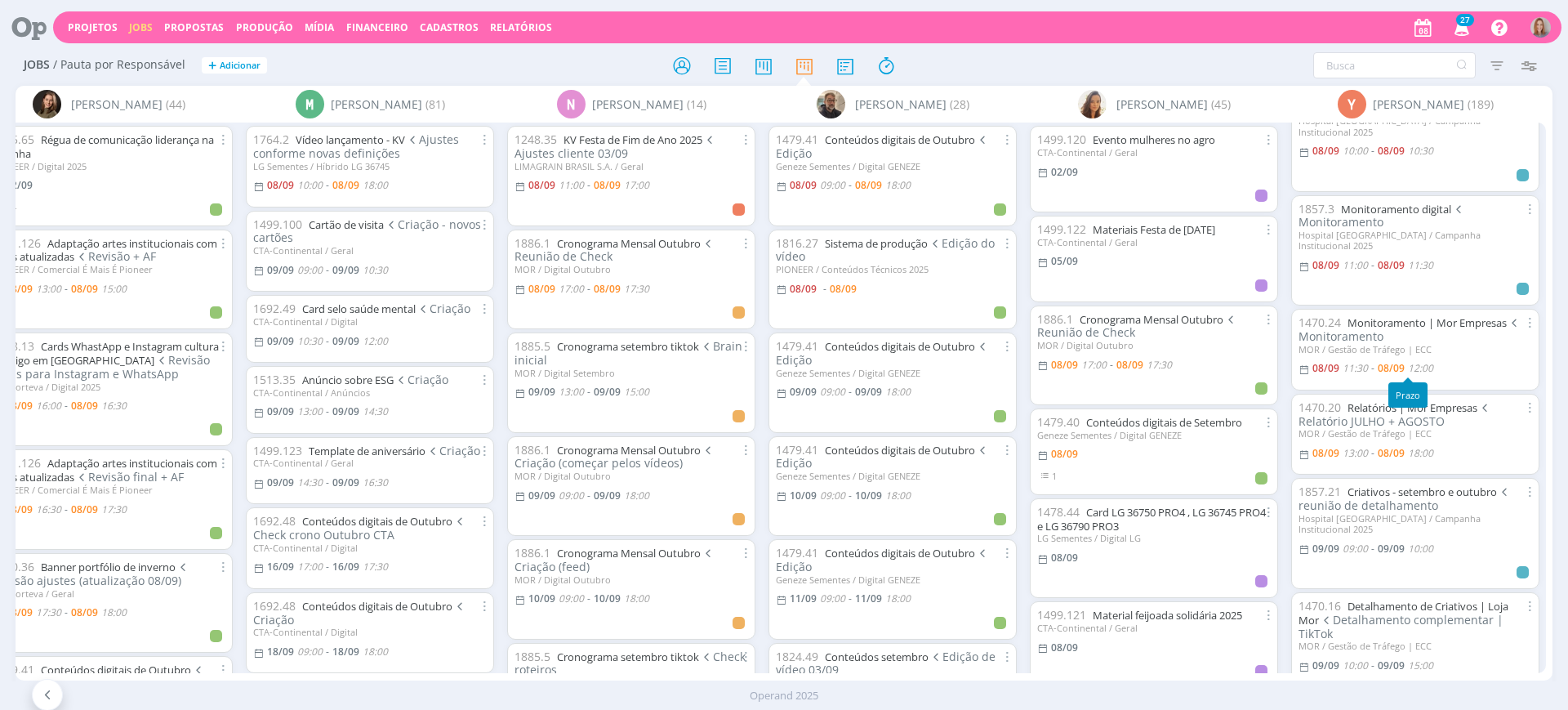
scroll to position [816, 0]
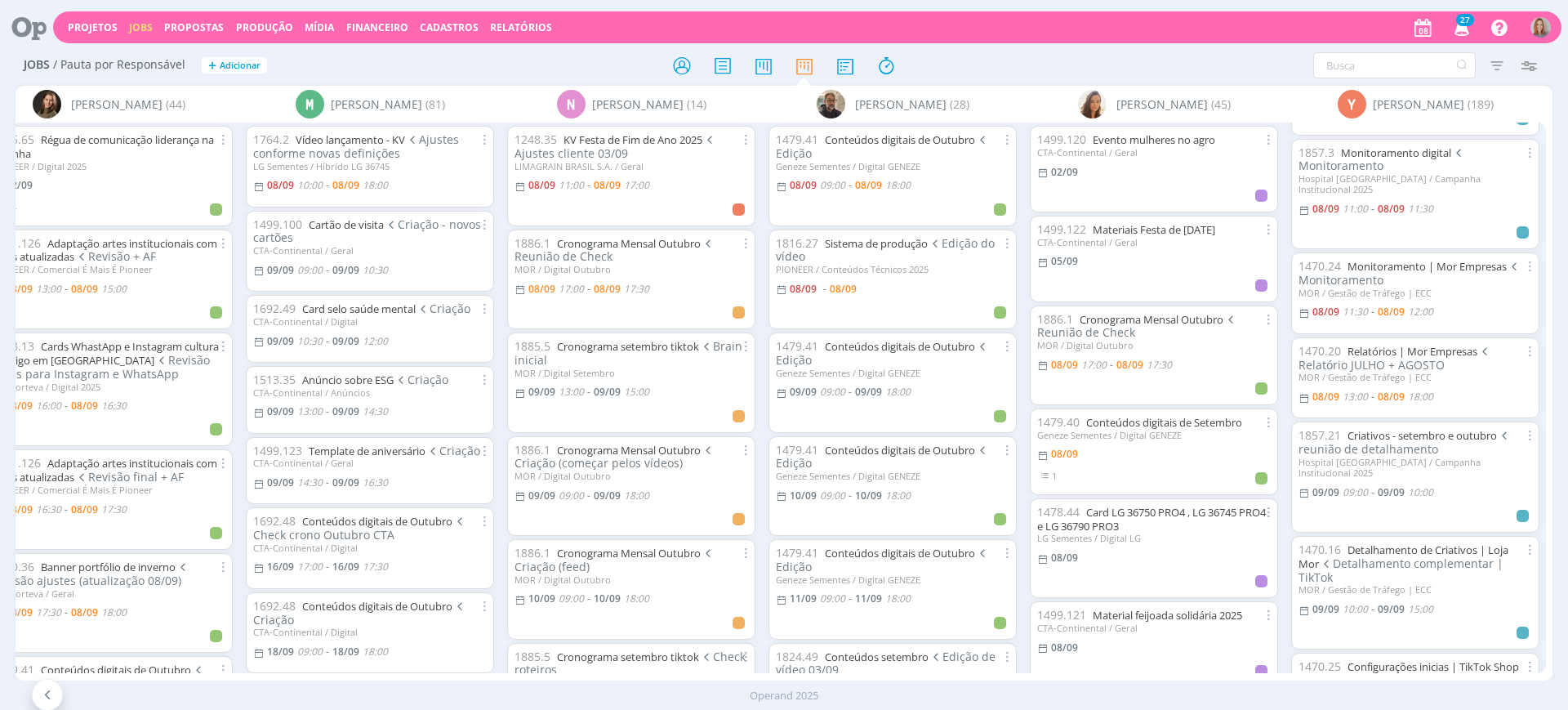
click at [26, 29] on icon at bounding box center [23, 28] width 34 height 32
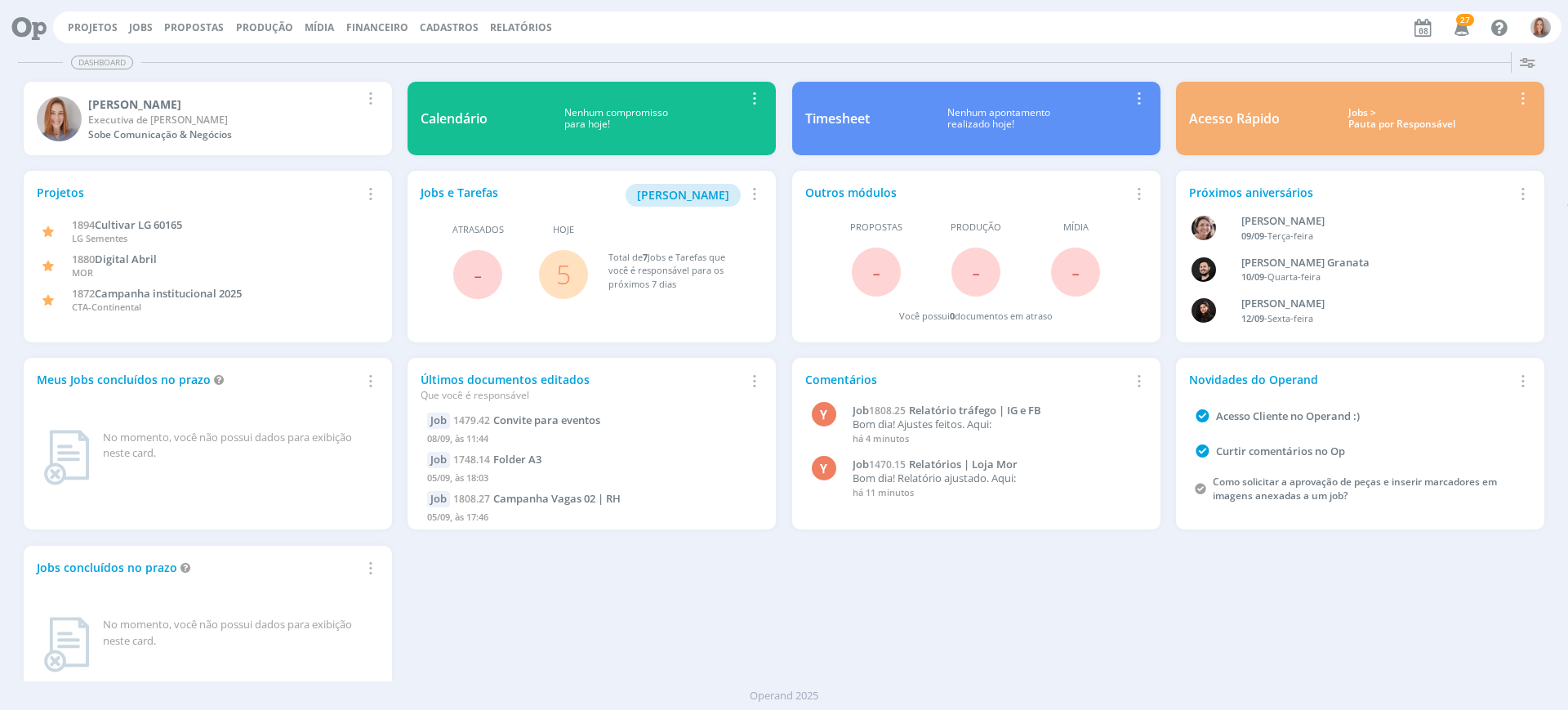
click at [864, 588] on div "Projetos Adicionar Remover Card 1894 Cultivar LG 60165 LG Sementes 1880 Digital…" at bounding box center [784, 444] width 1537 height 562
click at [558, 272] on link "5" at bounding box center [563, 274] width 15 height 36
